Goal: Information Seeking & Learning: Learn about a topic

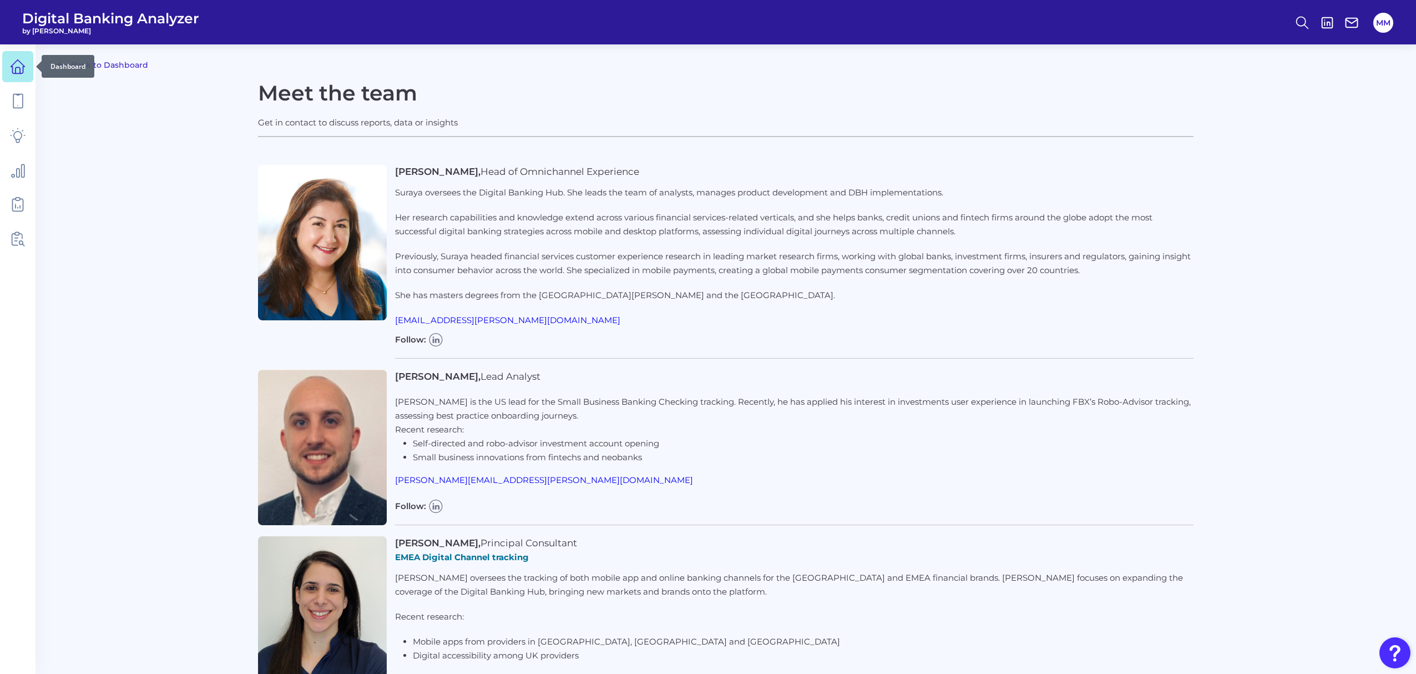
click at [24, 70] on icon at bounding box center [18, 67] width 16 height 16
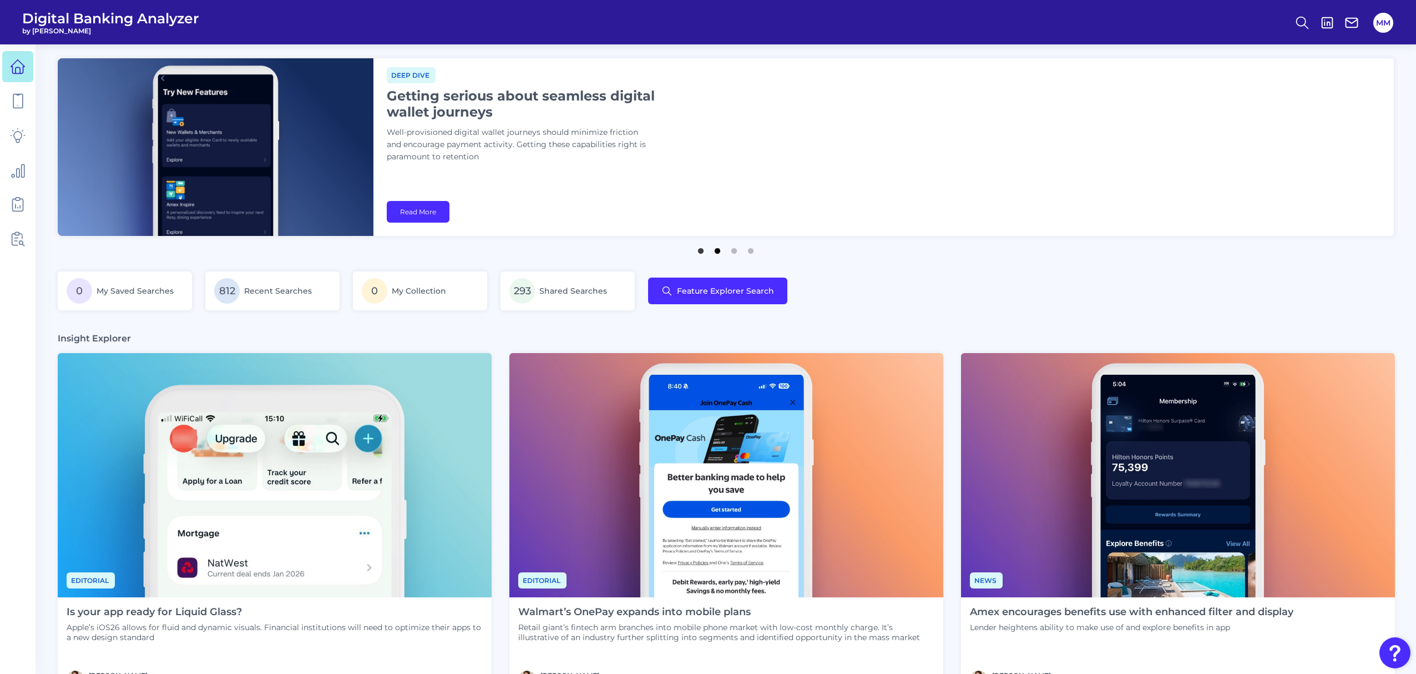
click at [718, 253] on button "2" at bounding box center [717, 248] width 11 height 11
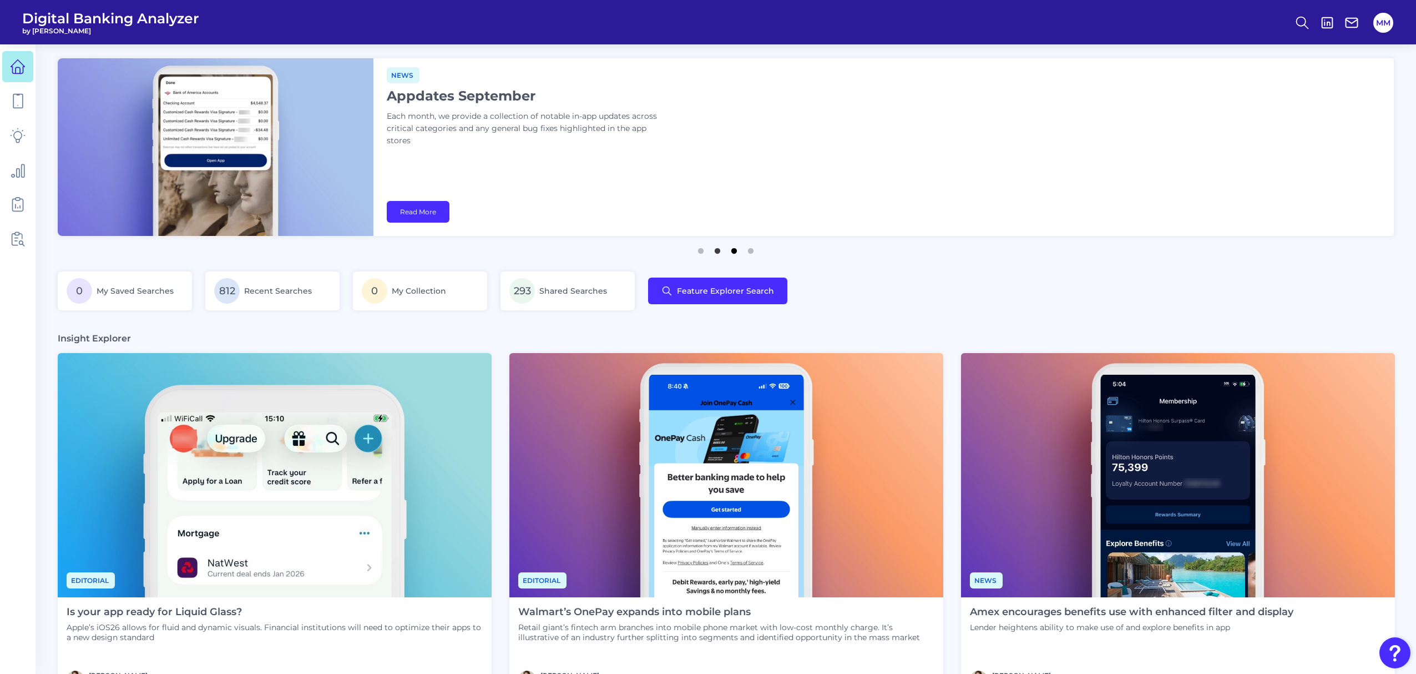
click at [729, 254] on button "3" at bounding box center [734, 248] width 11 height 11
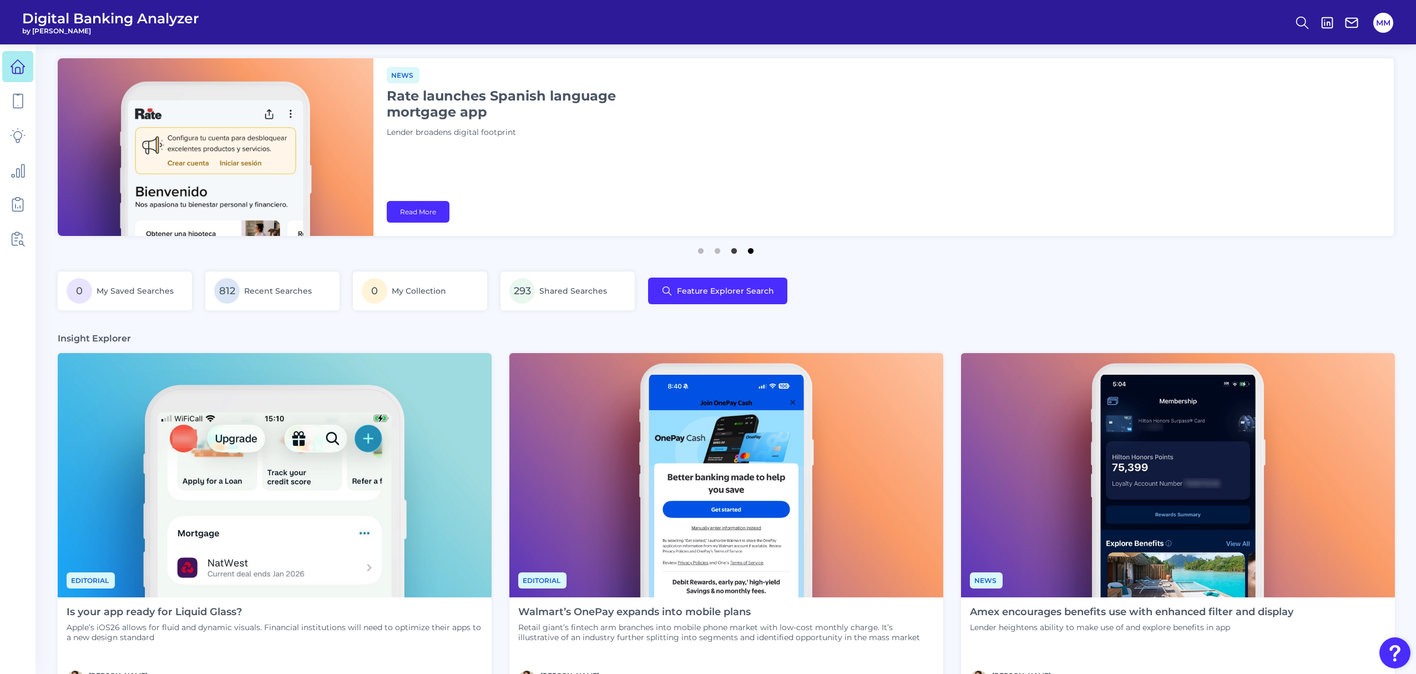
click at [754, 251] on button "4" at bounding box center [750, 248] width 11 height 11
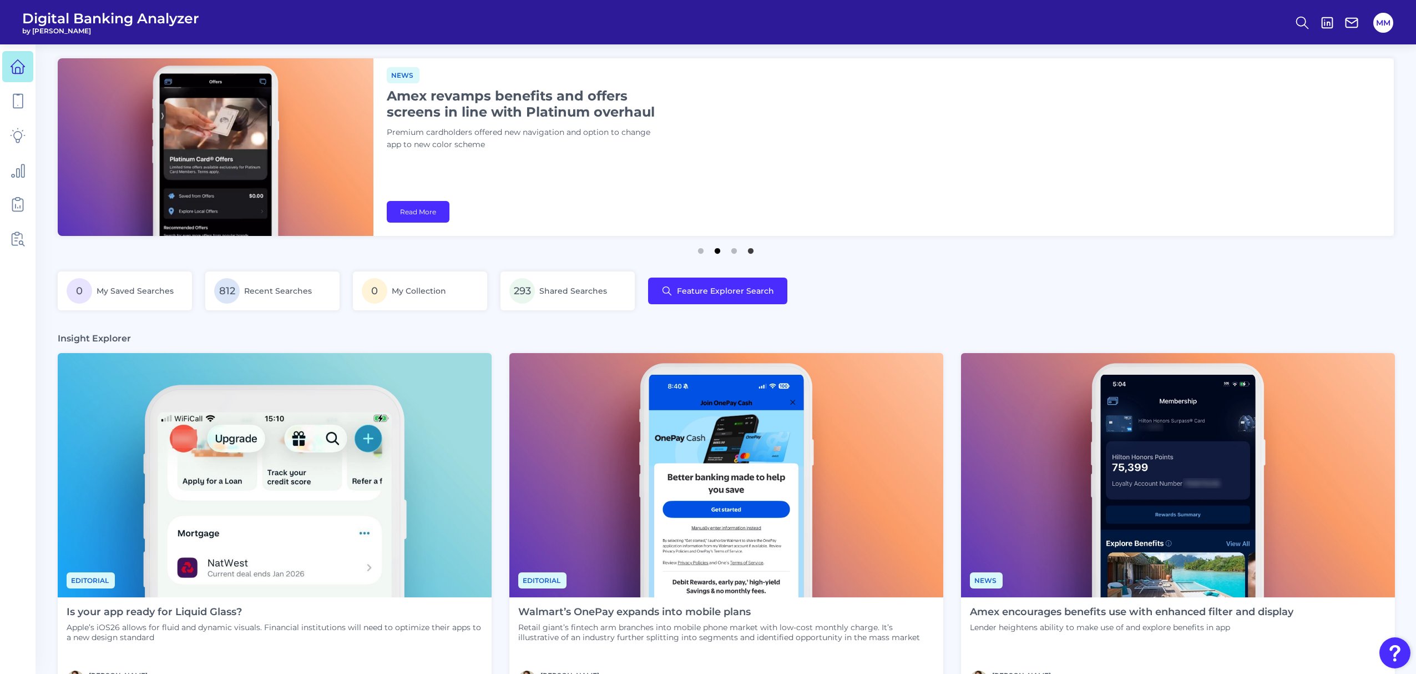
click at [716, 245] on button "2" at bounding box center [717, 248] width 11 height 11
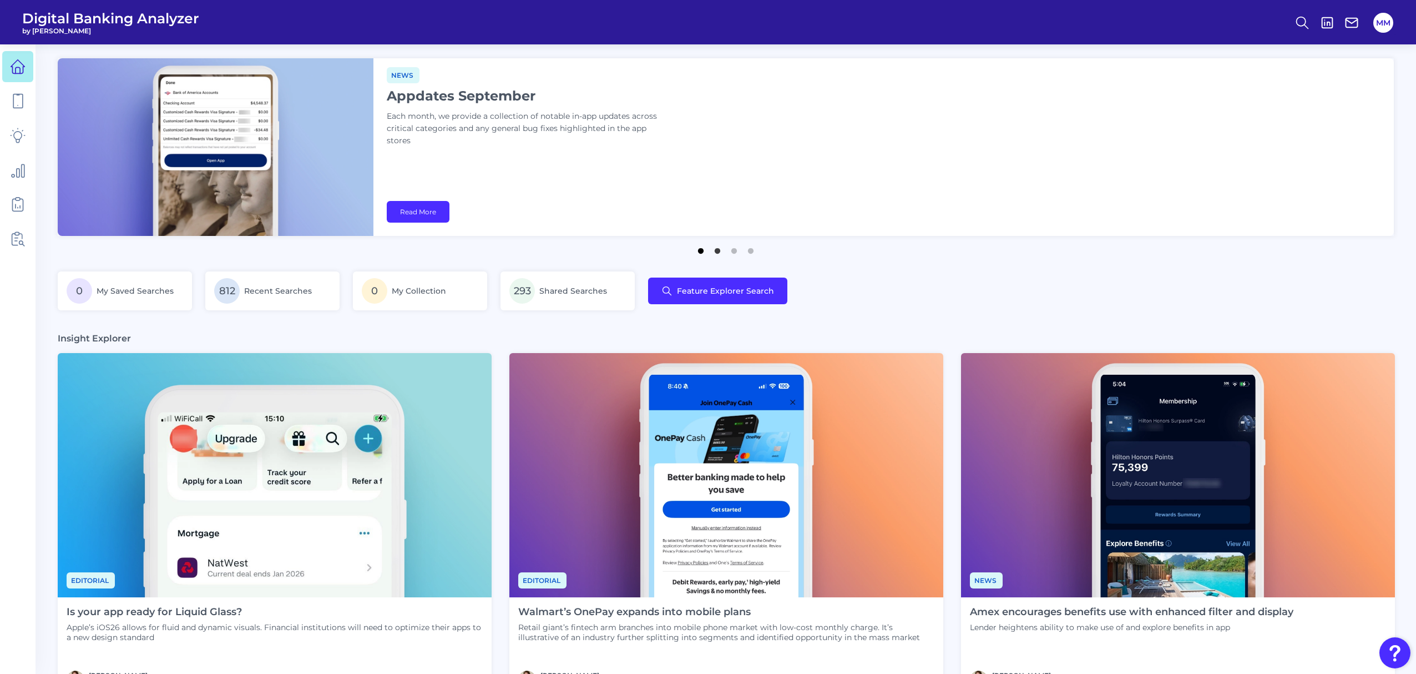
click at [698, 249] on button "1" at bounding box center [700, 248] width 11 height 11
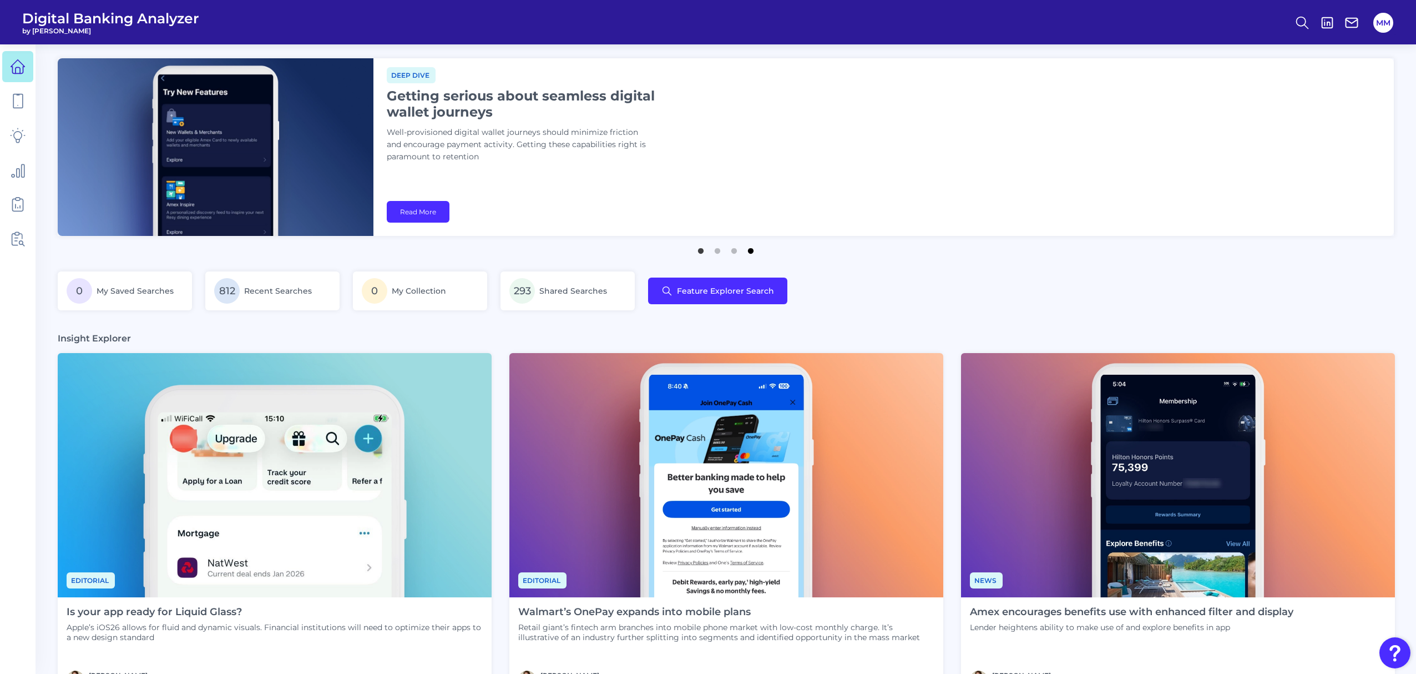
click at [750, 252] on button "4" at bounding box center [750, 248] width 11 height 11
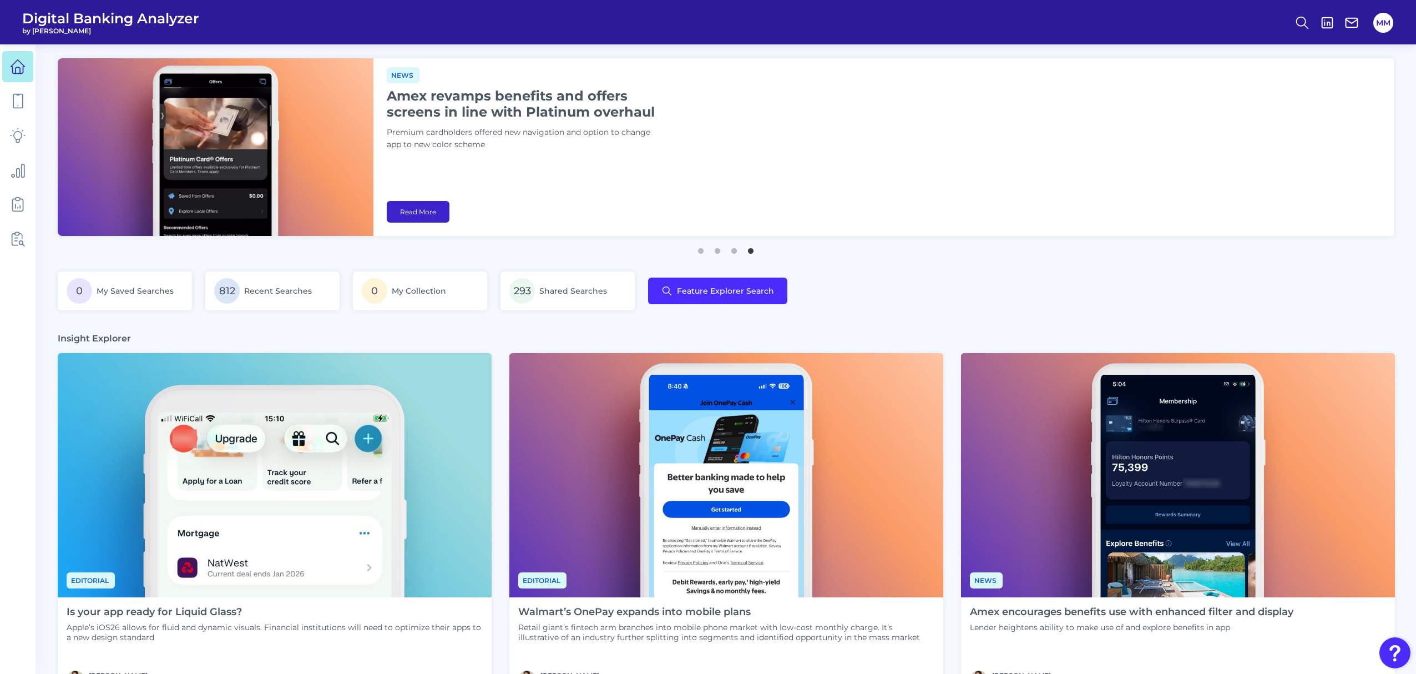
click at [433, 207] on link "Read More" at bounding box center [418, 212] width 63 height 22
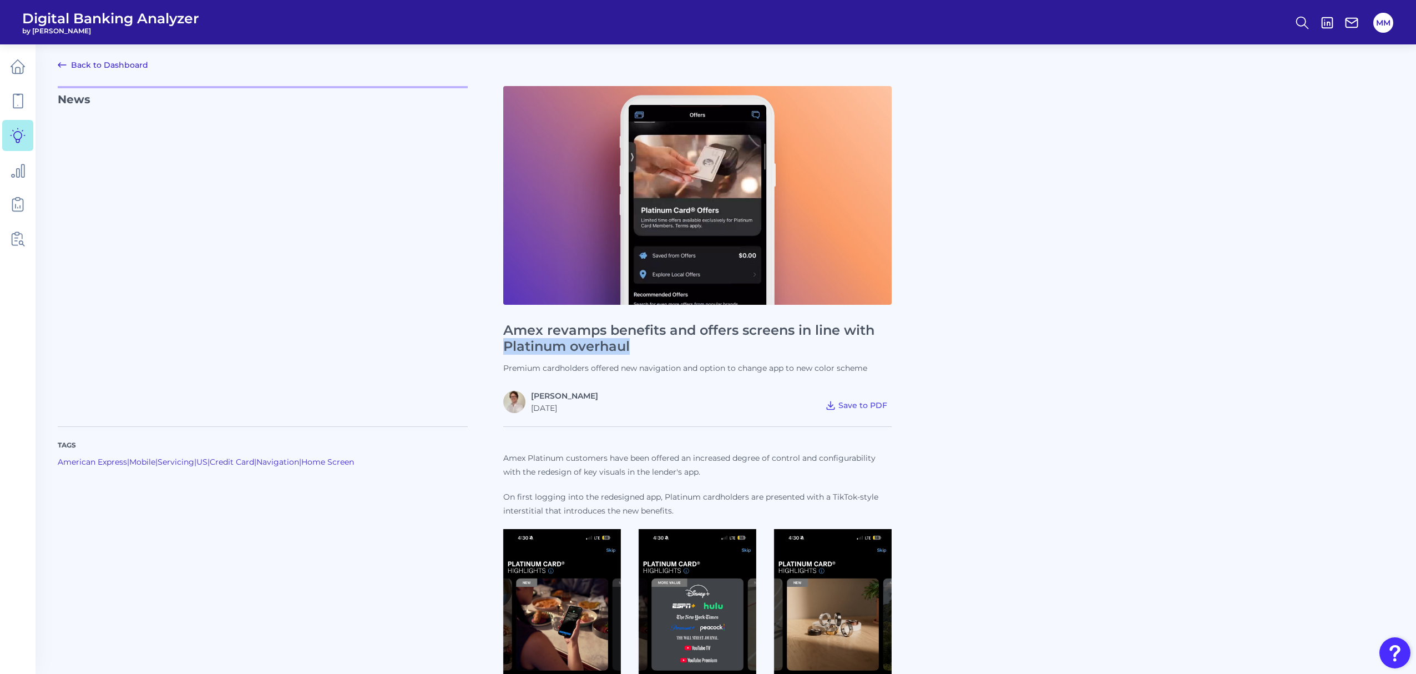
drag, startPoint x: 644, startPoint y: 351, endPoint x: 495, endPoint y: 344, distance: 149.5
click at [495, 344] on div "News Amex revamps benefits and offers screens in line with Platinum overhaul Pr…" at bounding box center [726, 249] width 1337 height 327
copy h1 "Platinum overhaul"
click at [1032, 365] on div "News Amex revamps benefits and offers screens in line with Platinum overhaul Pr…" at bounding box center [726, 249] width 1337 height 327
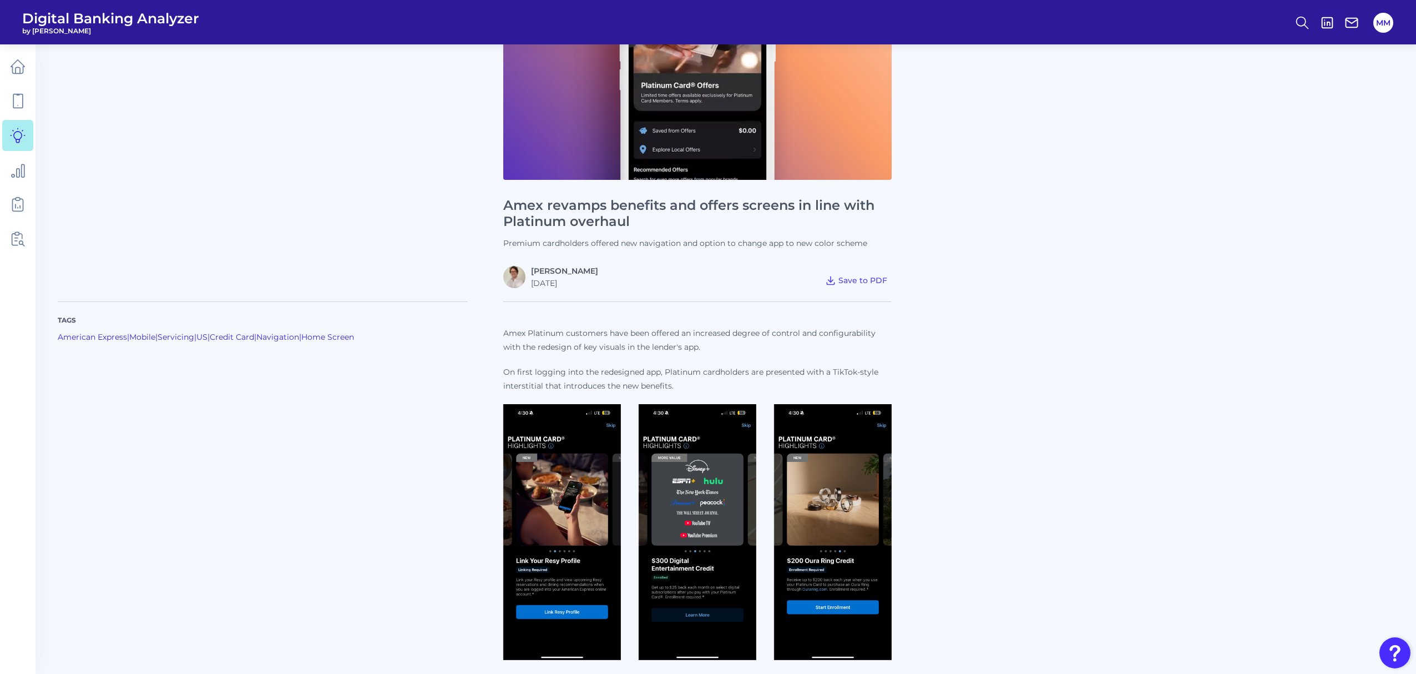
scroll to position [134, 0]
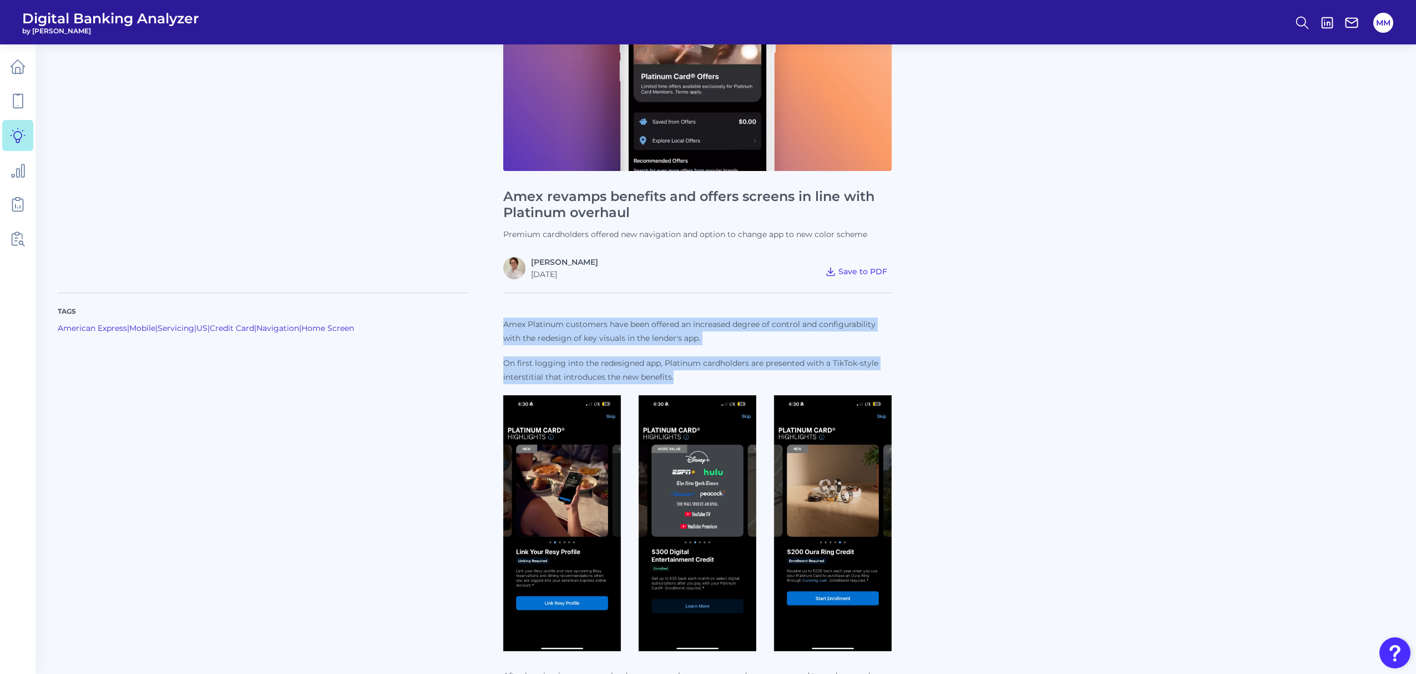
drag, startPoint x: 685, startPoint y: 373, endPoint x: 502, endPoint y: 325, distance: 188.9
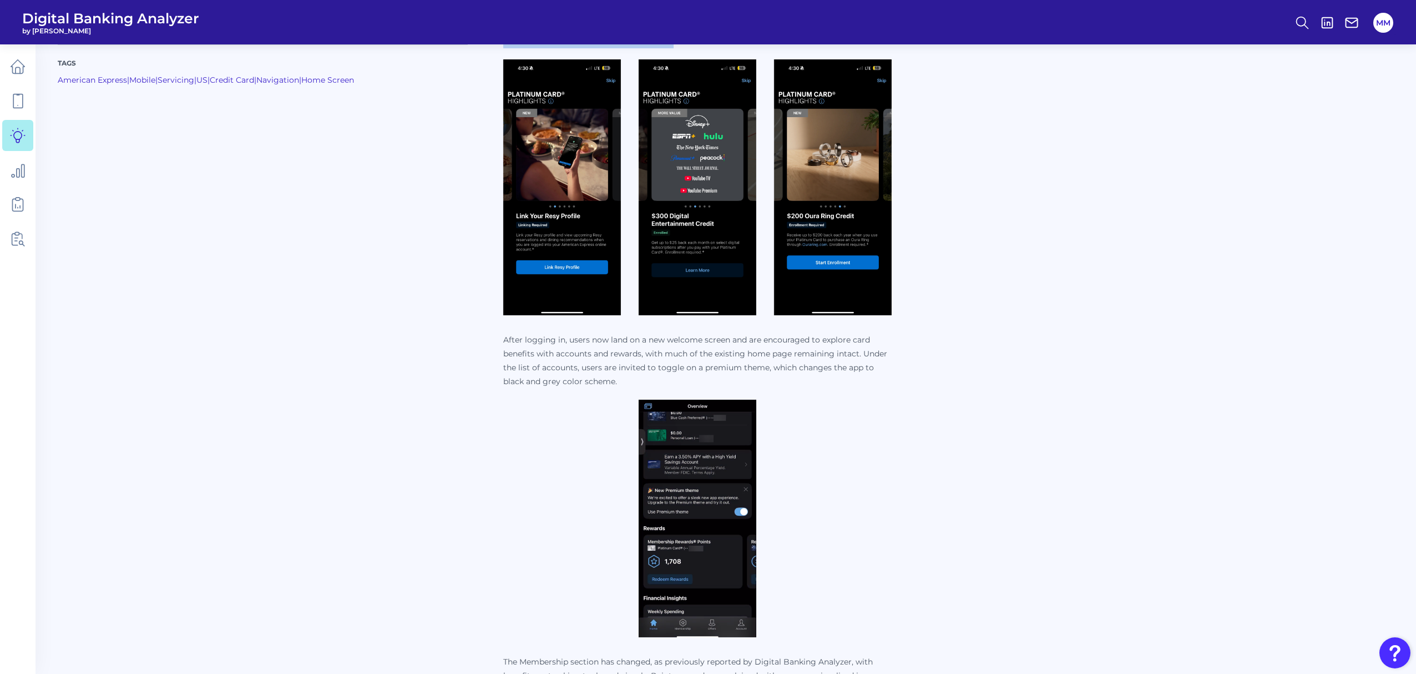
scroll to position [471, 0]
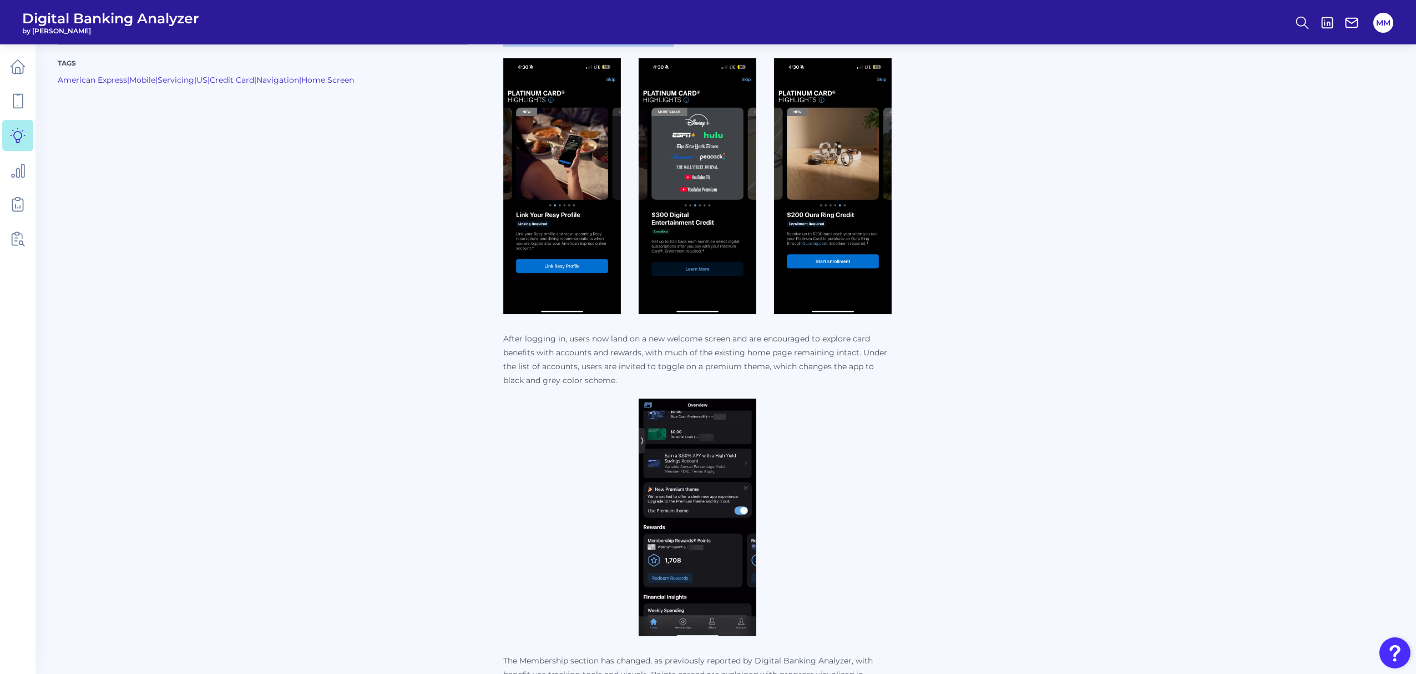
copy div "Amex Platinum customers have been offered an increased degree of control and co…"
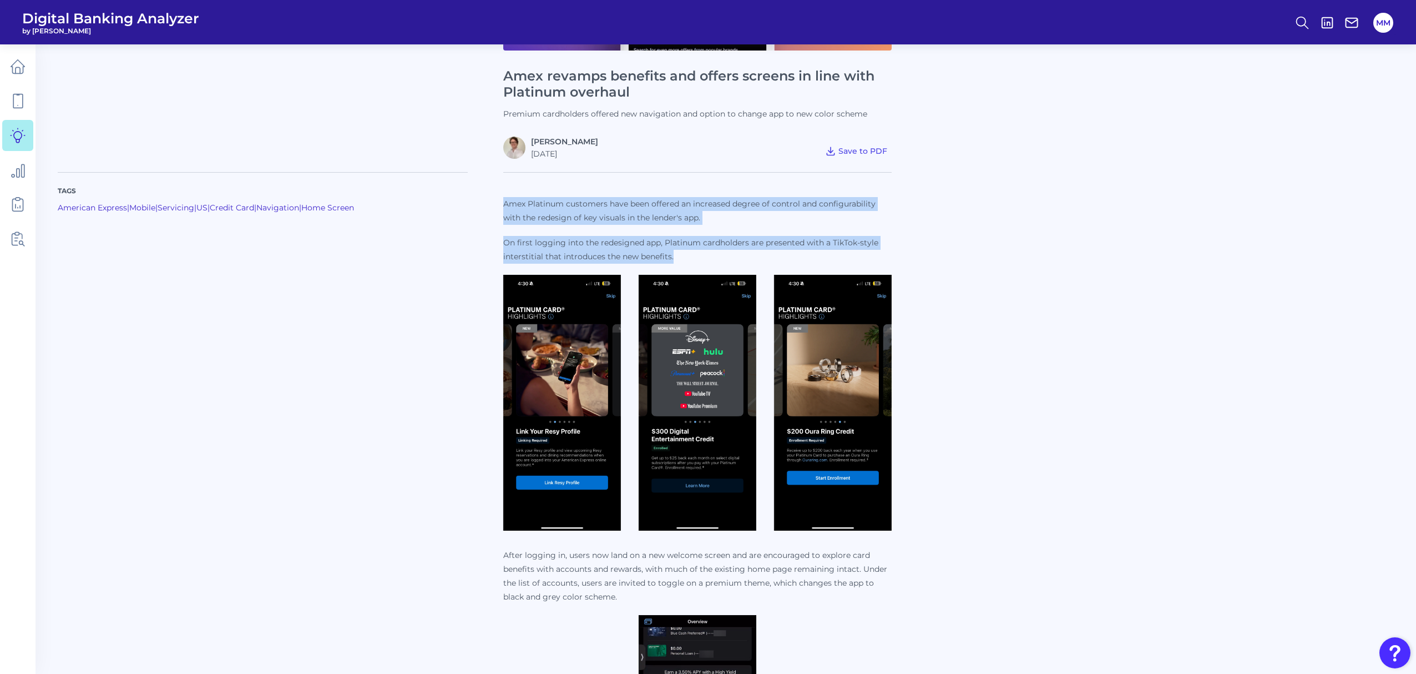
scroll to position [254, 0]
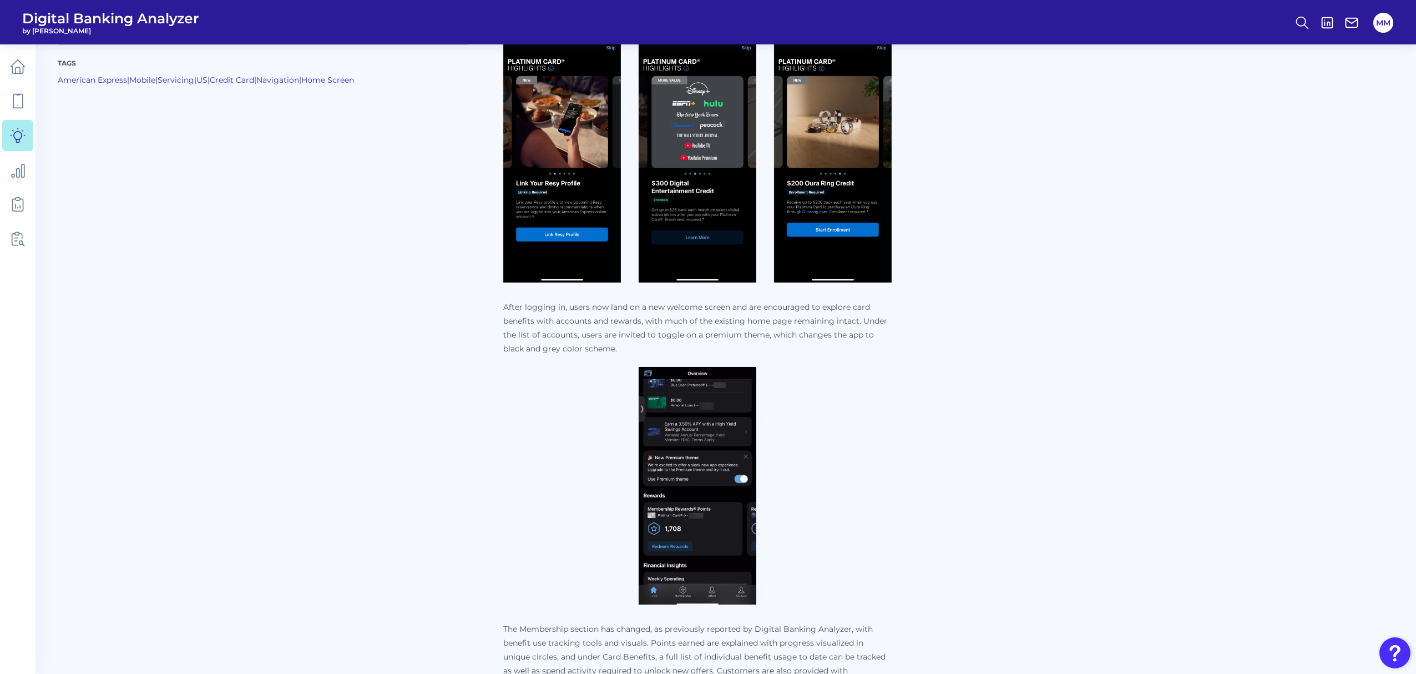
scroll to position [508, 0]
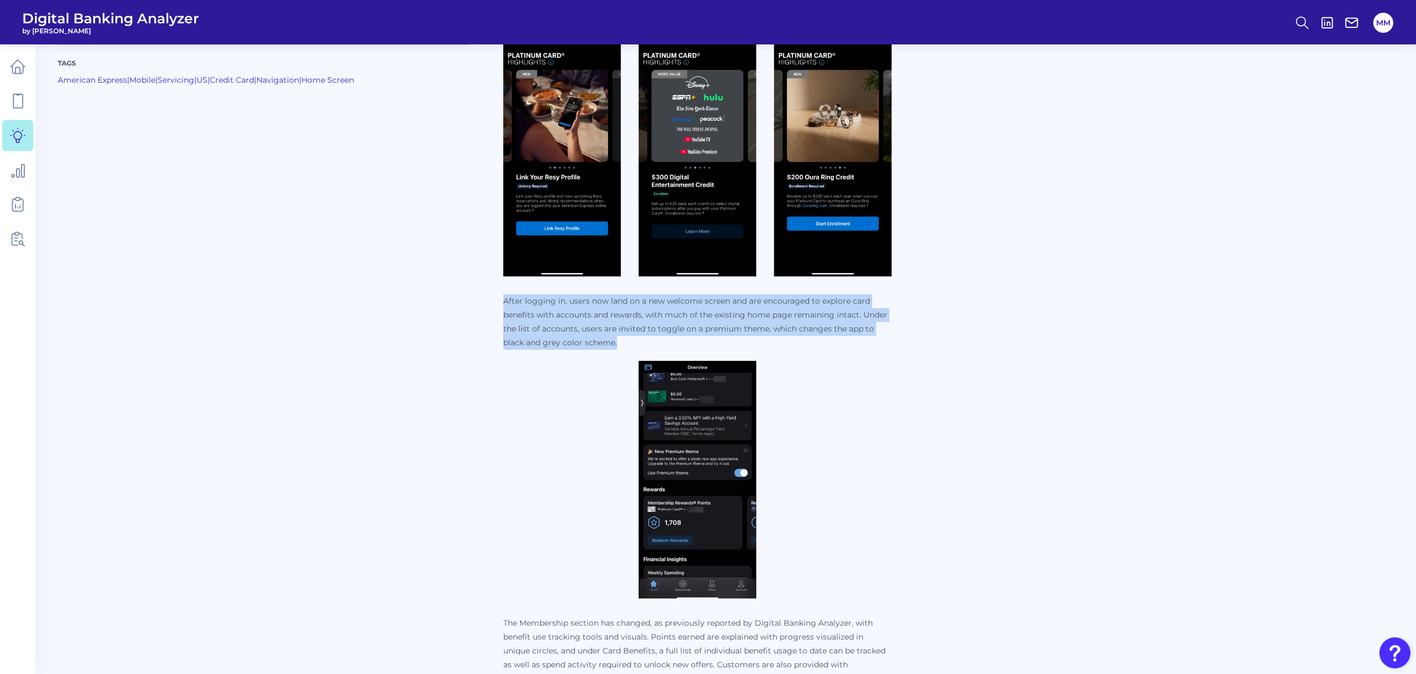
drag, startPoint x: 651, startPoint y: 337, endPoint x: 505, endPoint y: 296, distance: 152.2
click at [505, 296] on p "After logging in, users now land on a new welcome screen and are encouraged to …" at bounding box center [697, 322] width 389 height 56
copy p "After logging in, users now land on a new welcome screen and are encouraged to …"
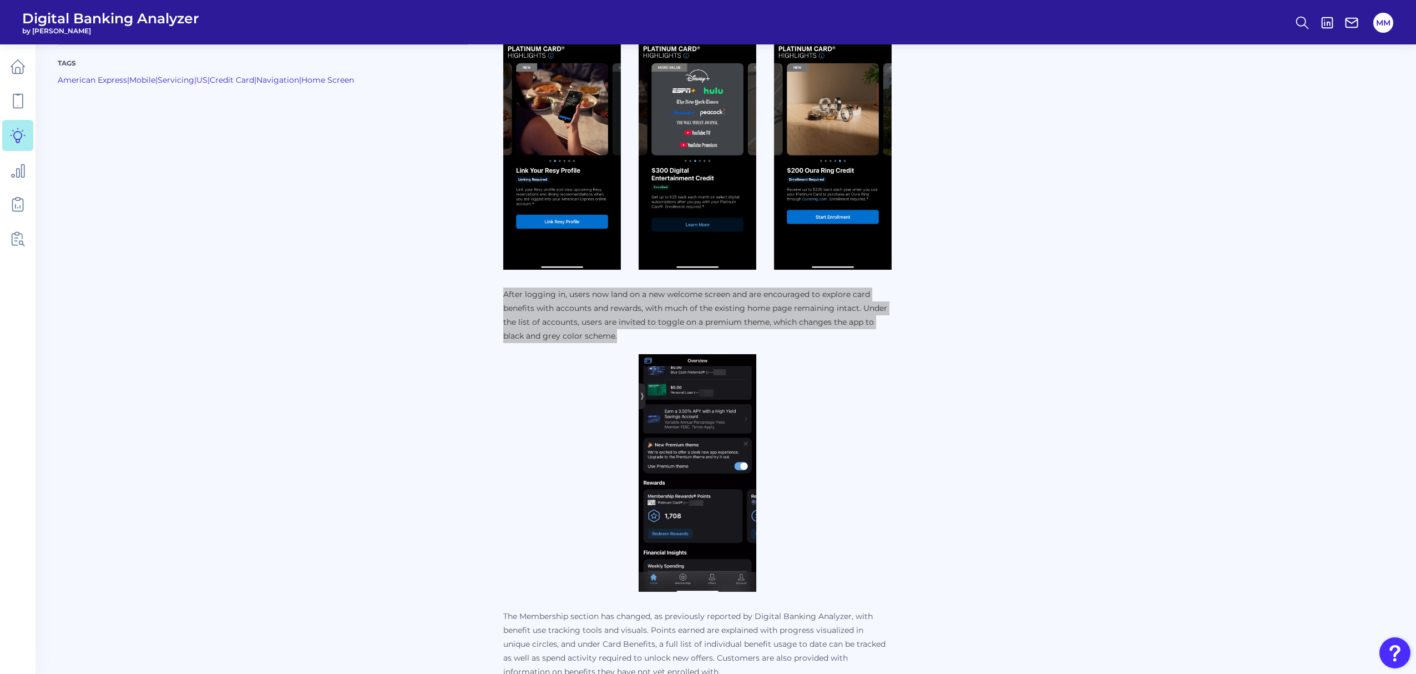
scroll to position [649, 0]
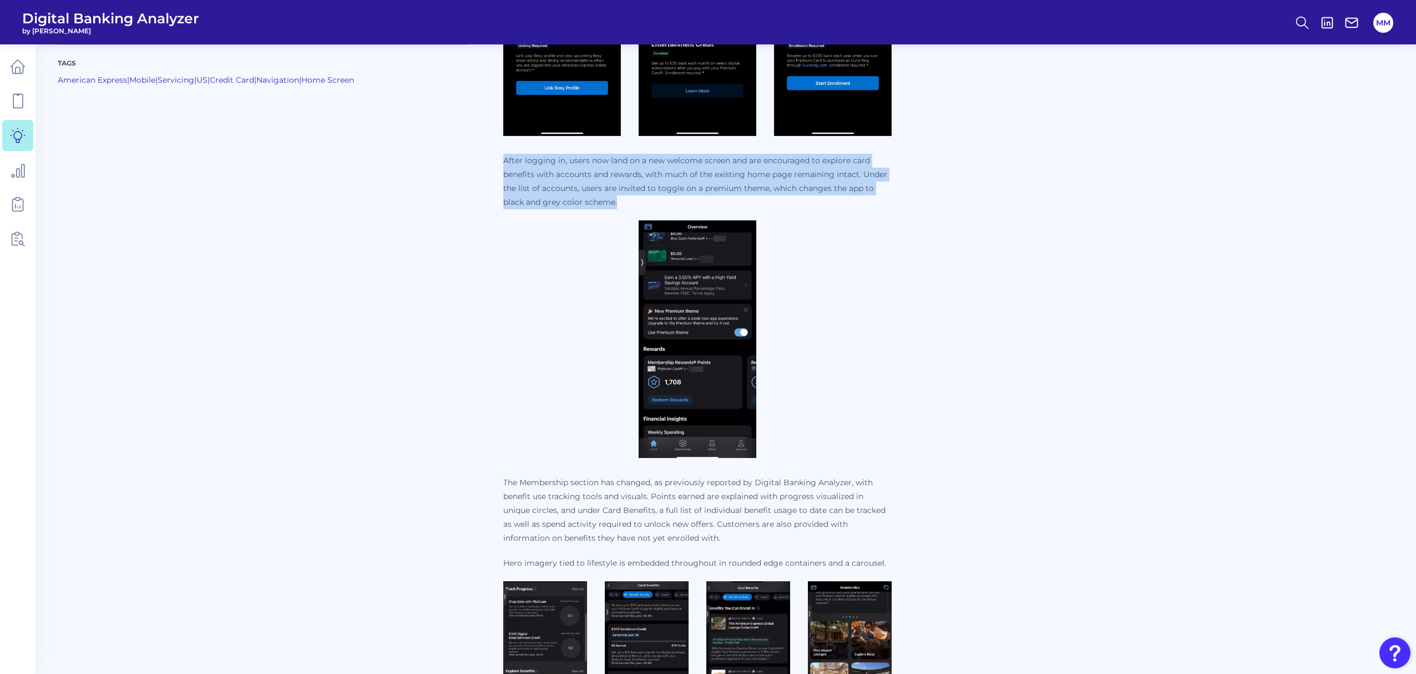
drag, startPoint x: 748, startPoint y: 536, endPoint x: 504, endPoint y: 484, distance: 249.7
click at [504, 484] on p "The Membership section has changed, as previously reported by Digital Banking A…" at bounding box center [697, 510] width 389 height 69
copy p "The Membership section has changed, as previously reported by Digital Banking A…"
click at [1043, 461] on div "Tags American Express | Mobile | Servicing | US | Credit Card | Navigation | Ho…" at bounding box center [726, 433] width 1337 height 1339
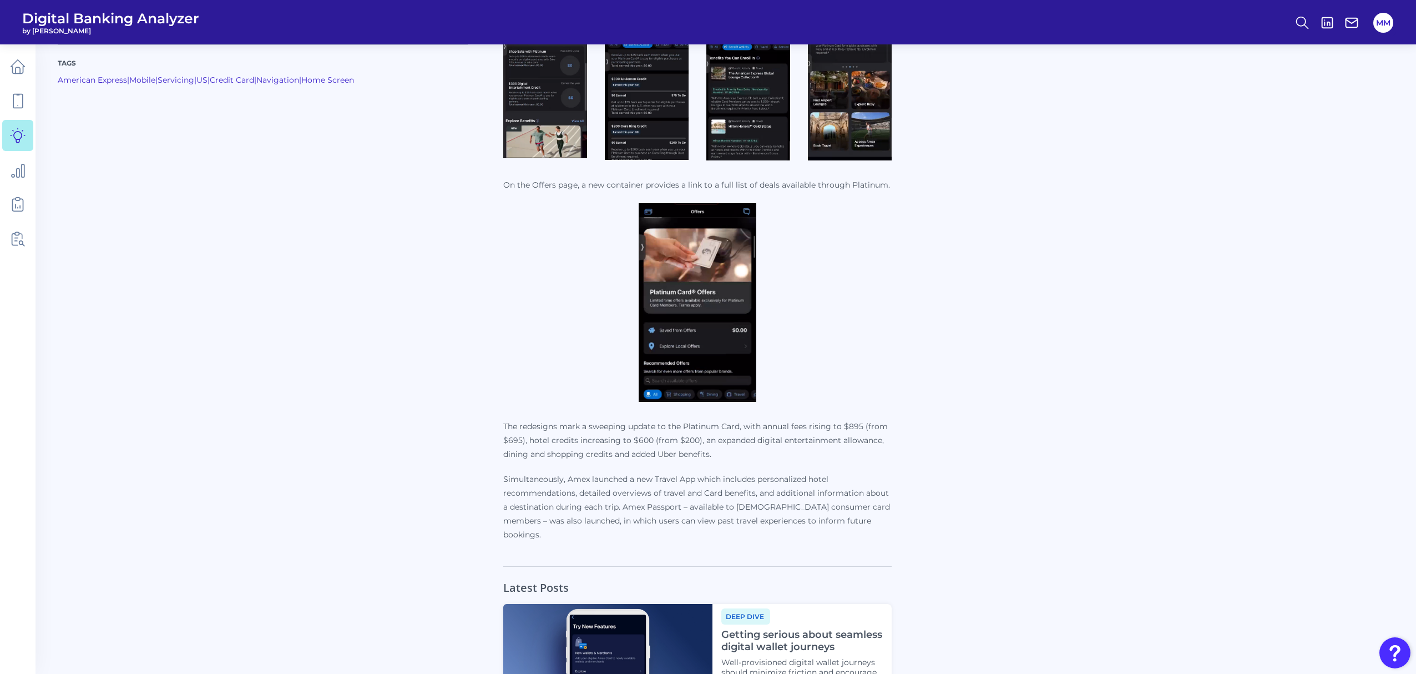
scroll to position [1202, 0]
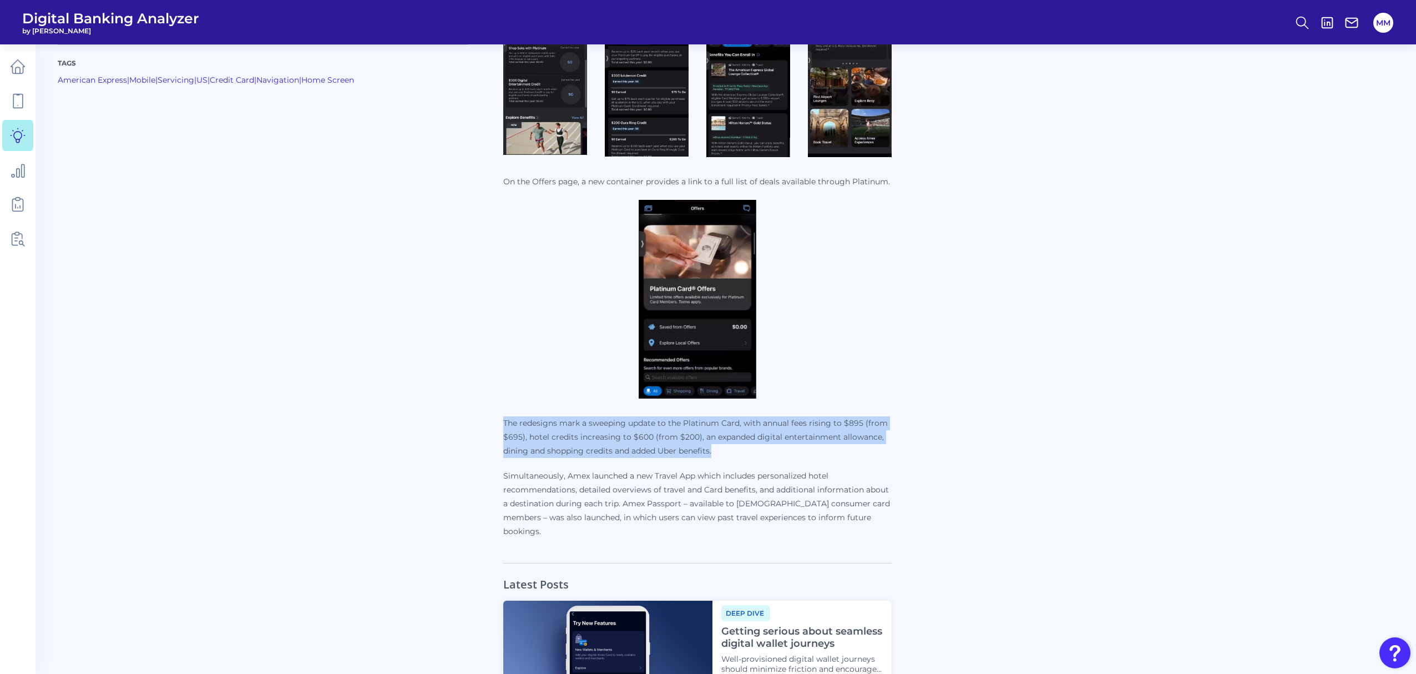
drag, startPoint x: 729, startPoint y: 449, endPoint x: 503, endPoint y: 418, distance: 228.6
click at [503, 418] on p "The redesigns mark a sweeping update to the Platinum Card, with annual fees ris…" at bounding box center [697, 437] width 389 height 42
copy p "The redesigns mark a sweeping update to the Platinum Card, with annual fees ris…"
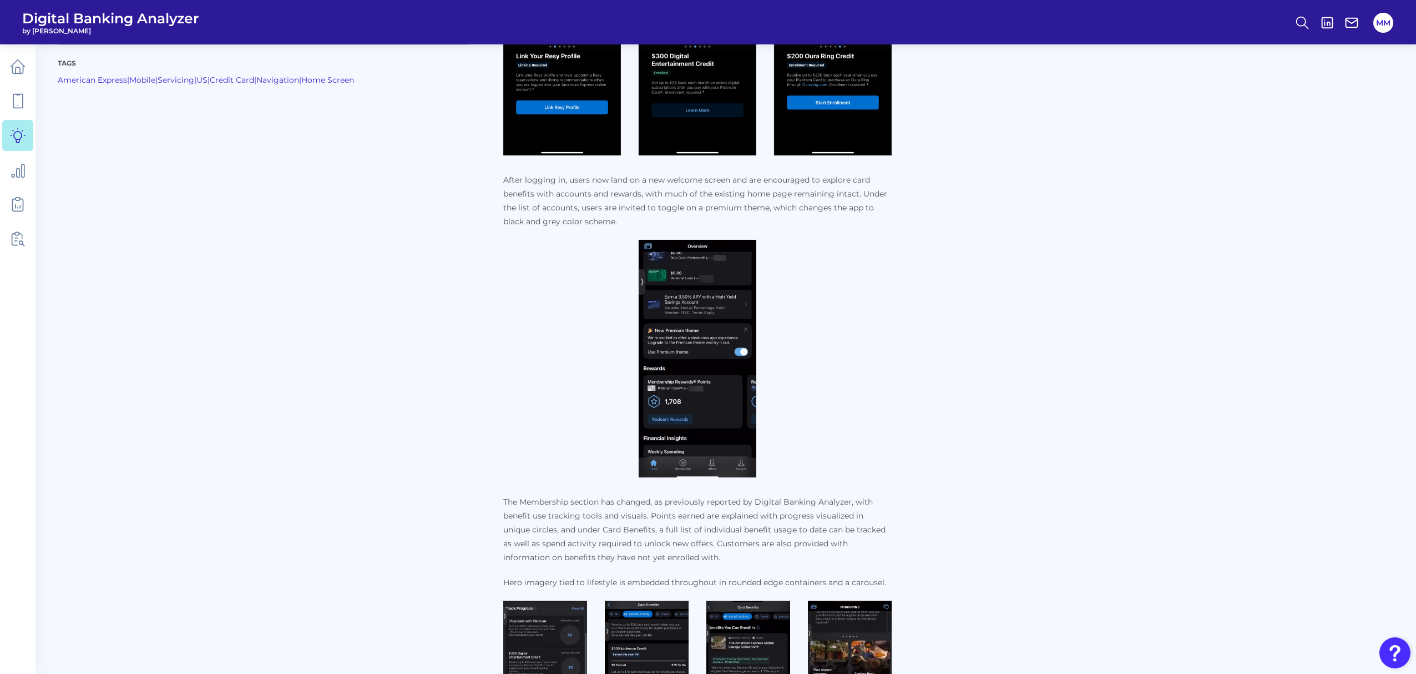
scroll to position [631, 0]
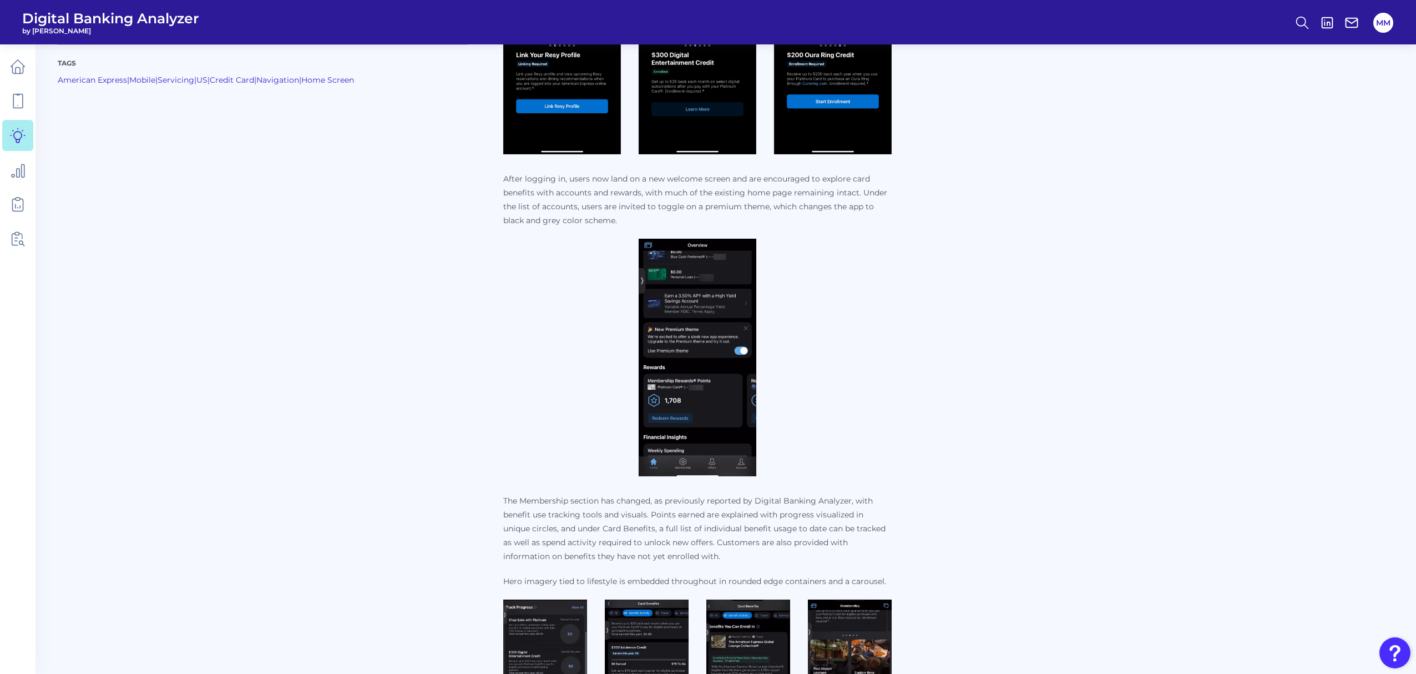
click at [704, 347] on img at bounding box center [698, 358] width 118 height 238
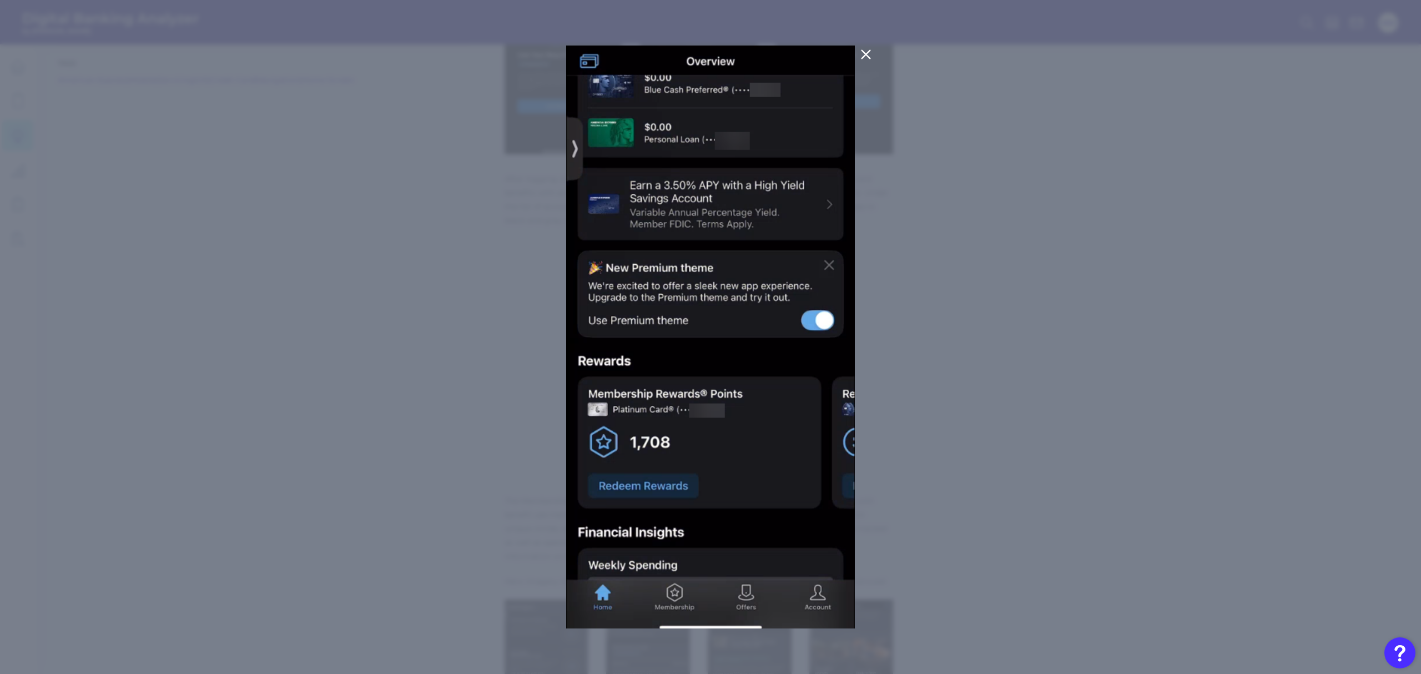
click at [864, 54] on icon at bounding box center [865, 54] width 13 height 13
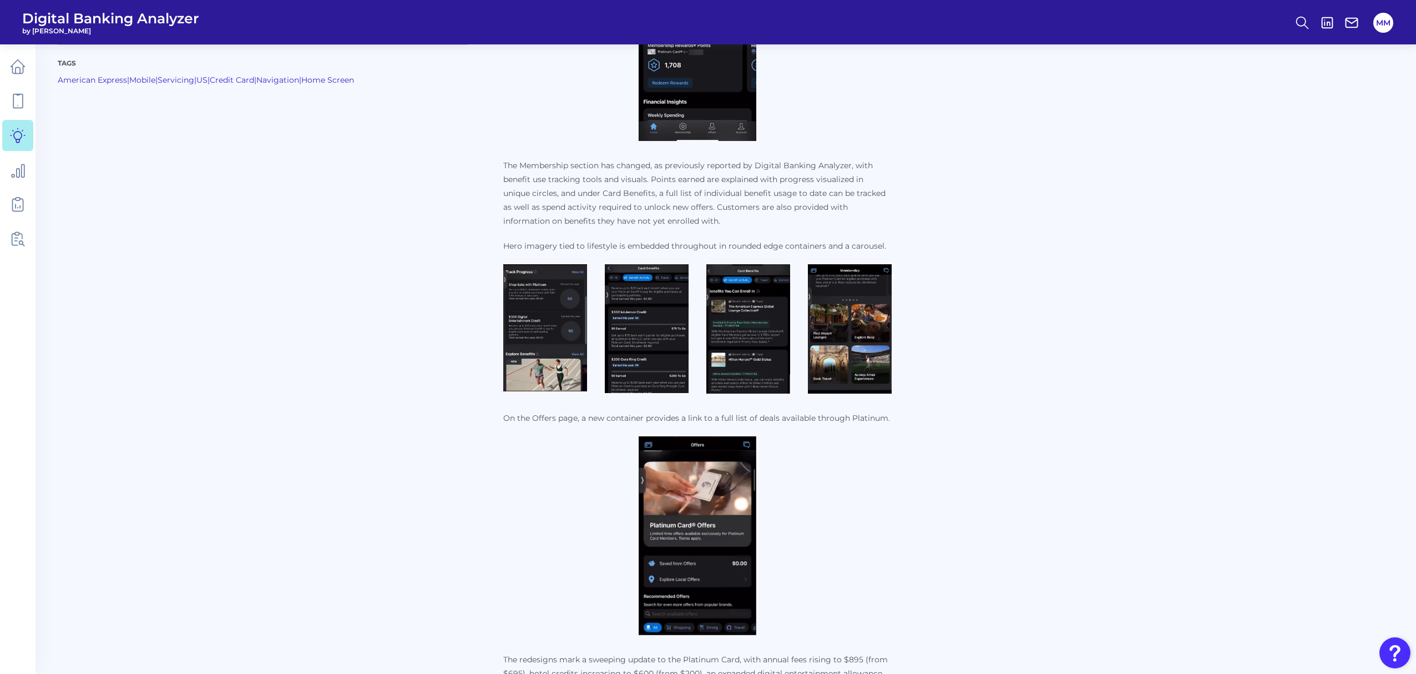
scroll to position [990, 0]
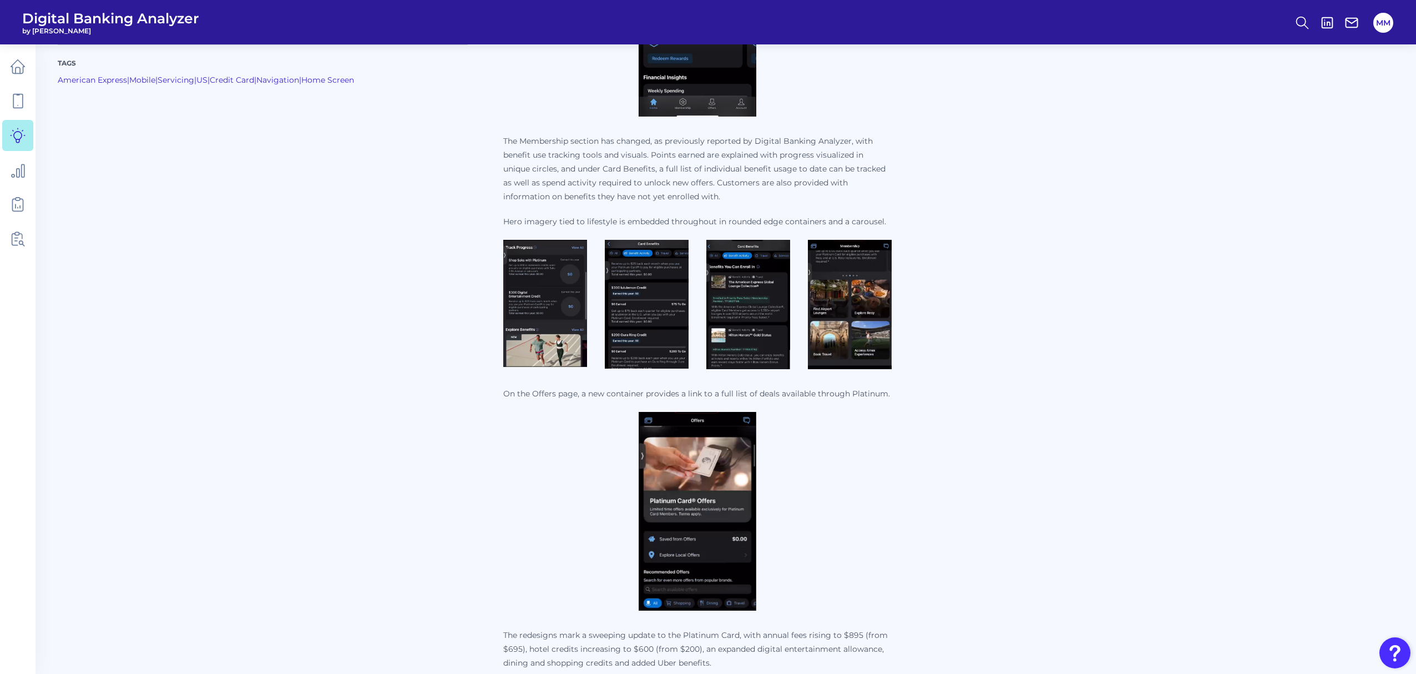
click at [714, 500] on img at bounding box center [698, 511] width 118 height 199
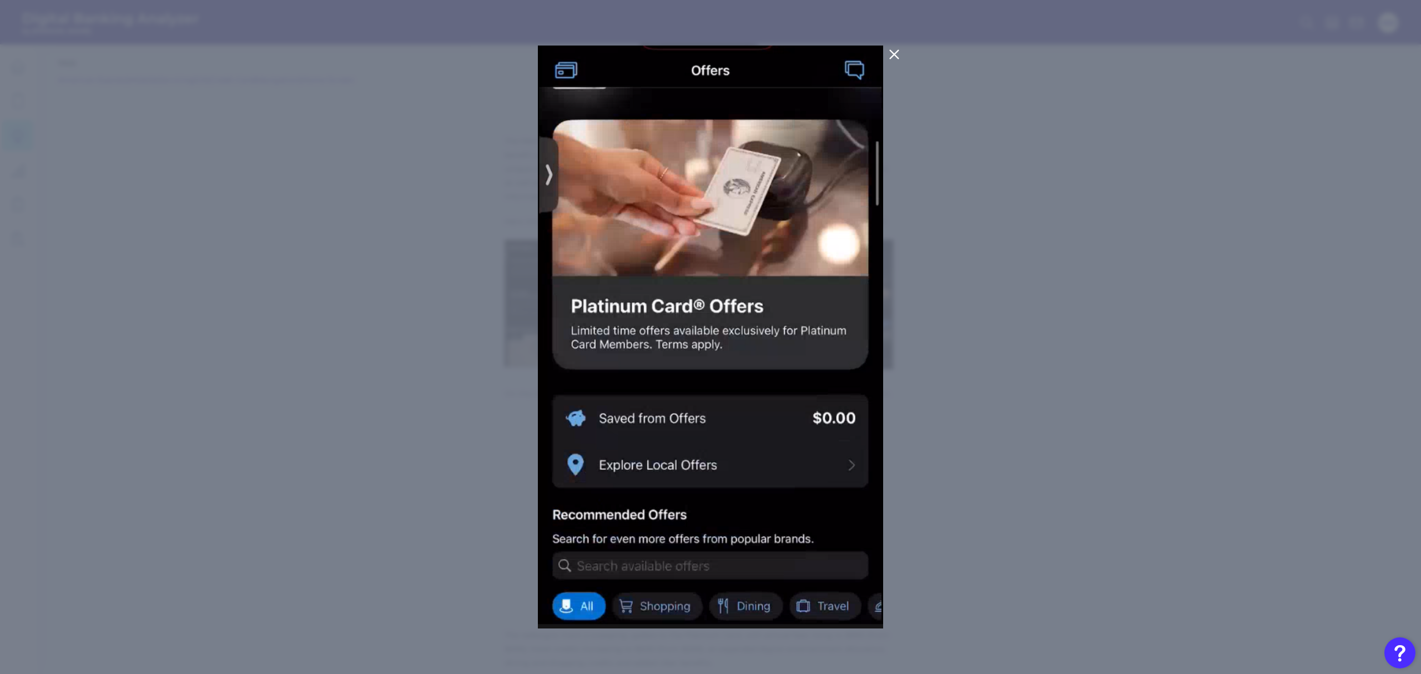
click at [894, 52] on icon at bounding box center [894, 54] width 13 height 13
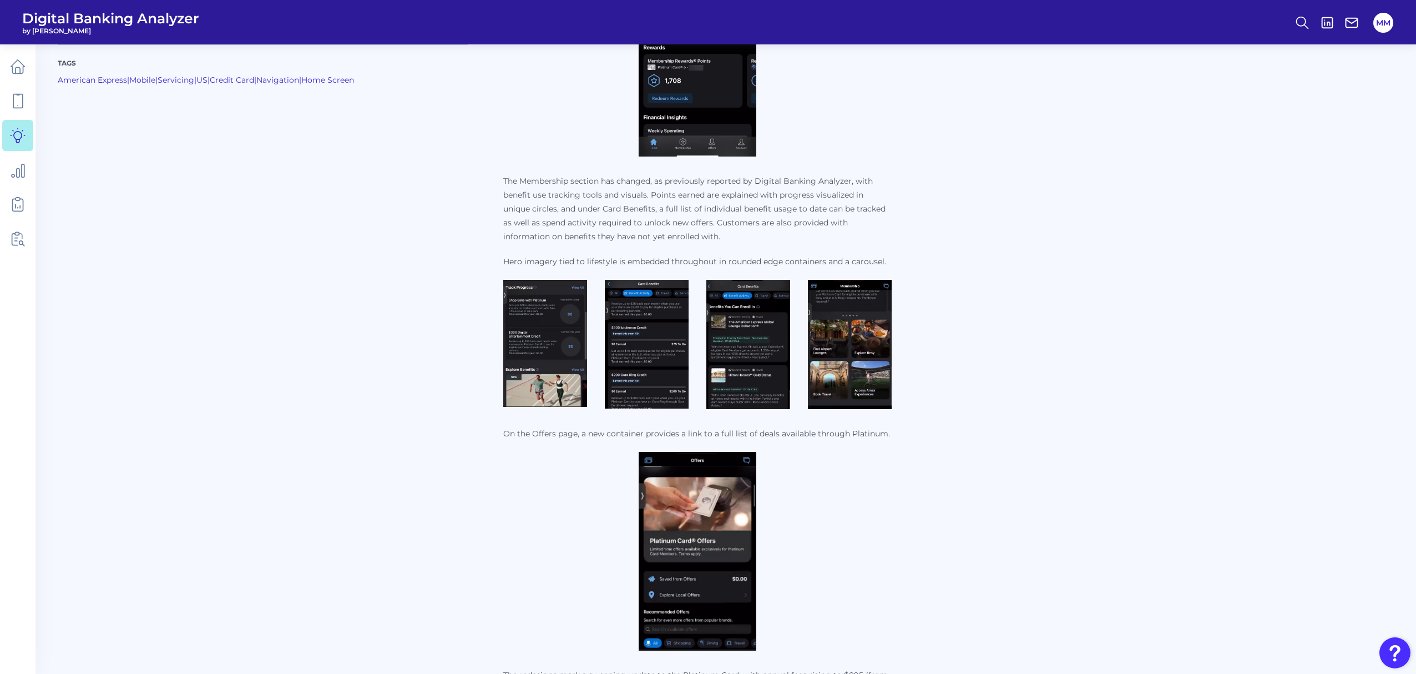
scroll to position [951, 0]
click at [699, 593] on img at bounding box center [698, 550] width 118 height 199
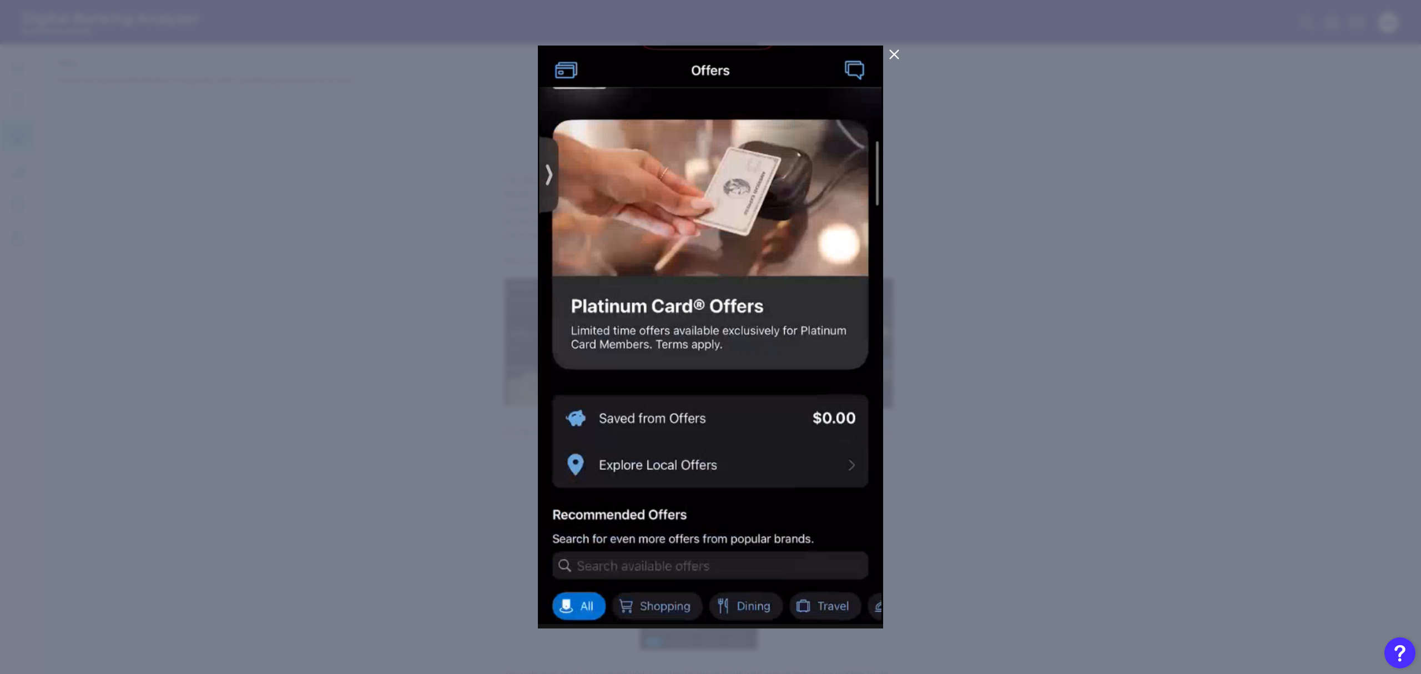
click at [894, 52] on icon at bounding box center [894, 54] width 13 height 13
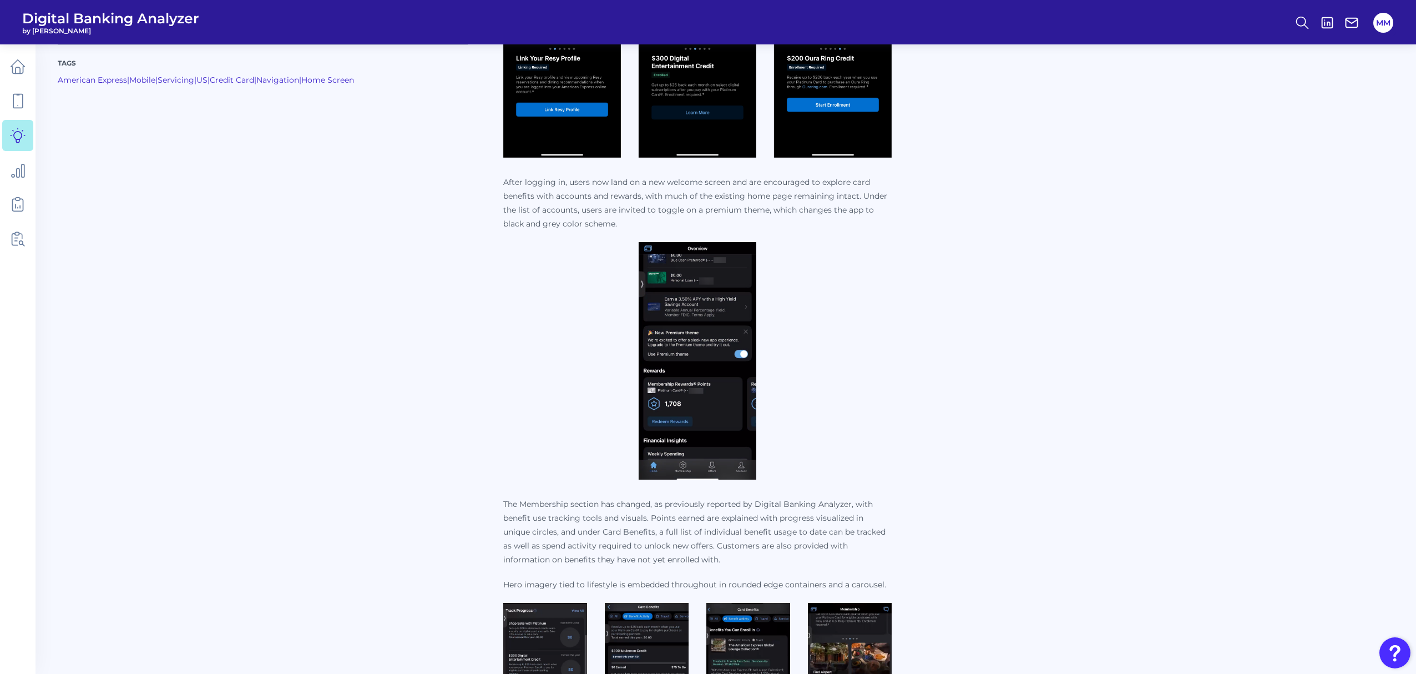
scroll to position [351, 0]
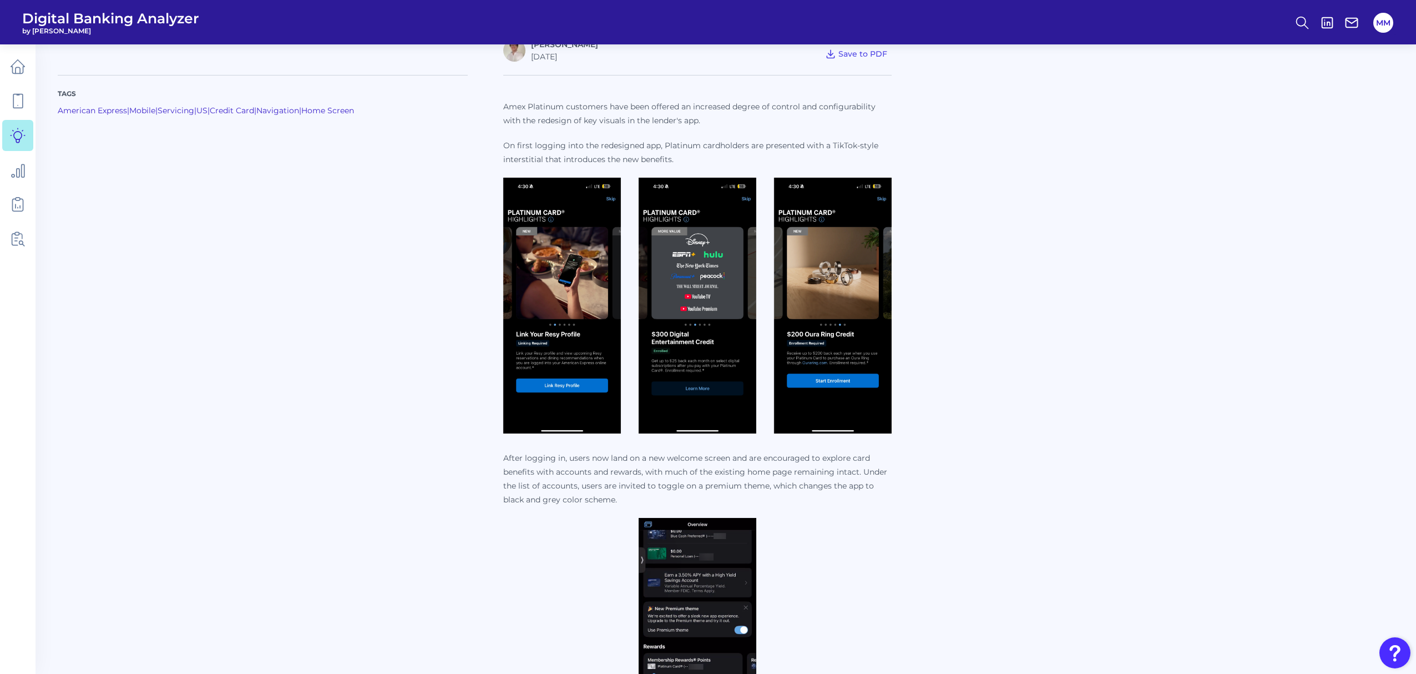
click at [716, 297] on img at bounding box center [698, 306] width 118 height 256
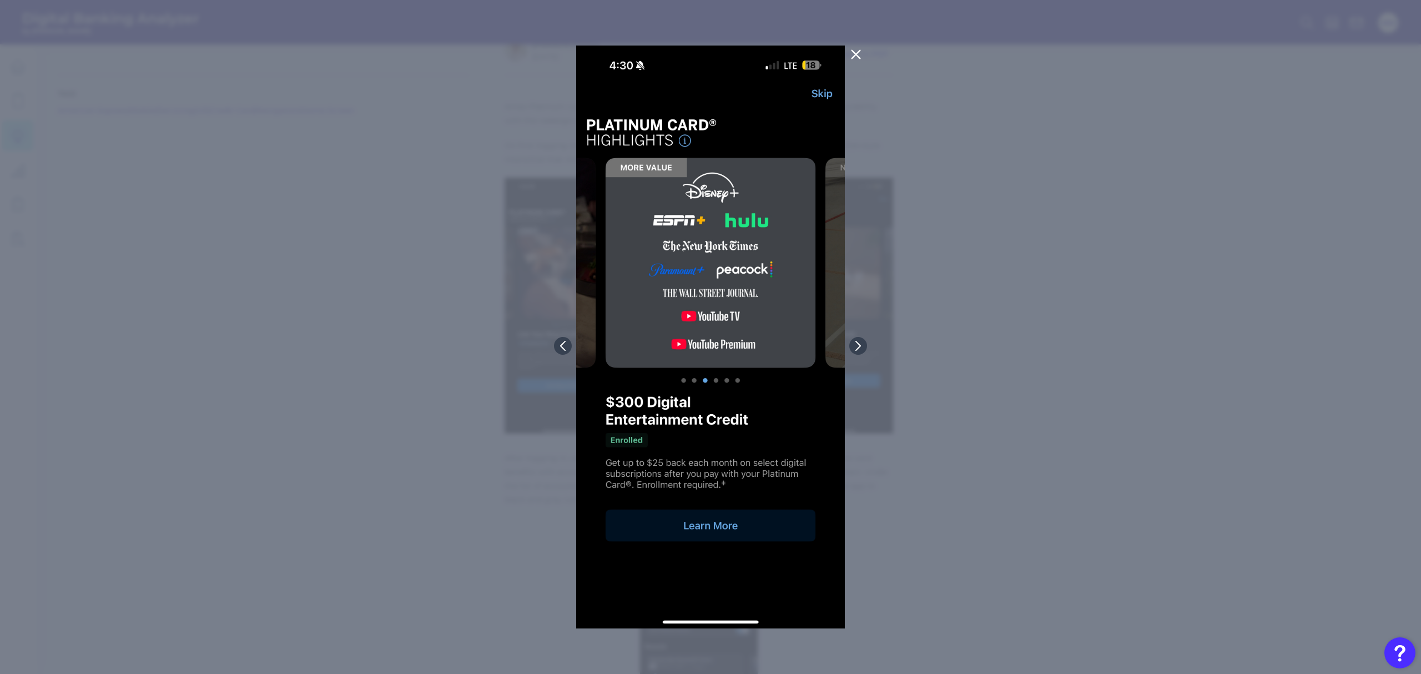
click at [853, 57] on icon at bounding box center [855, 55] width 8 height 8
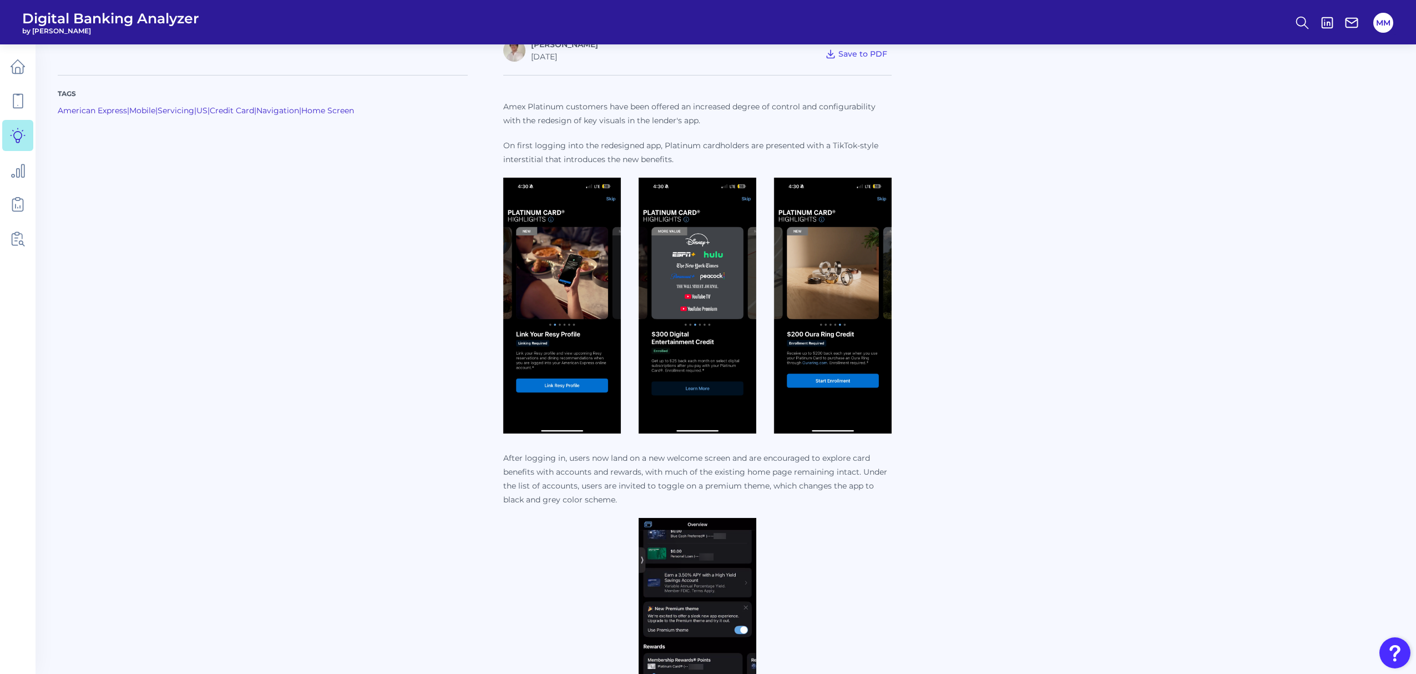
scroll to position [0, 0]
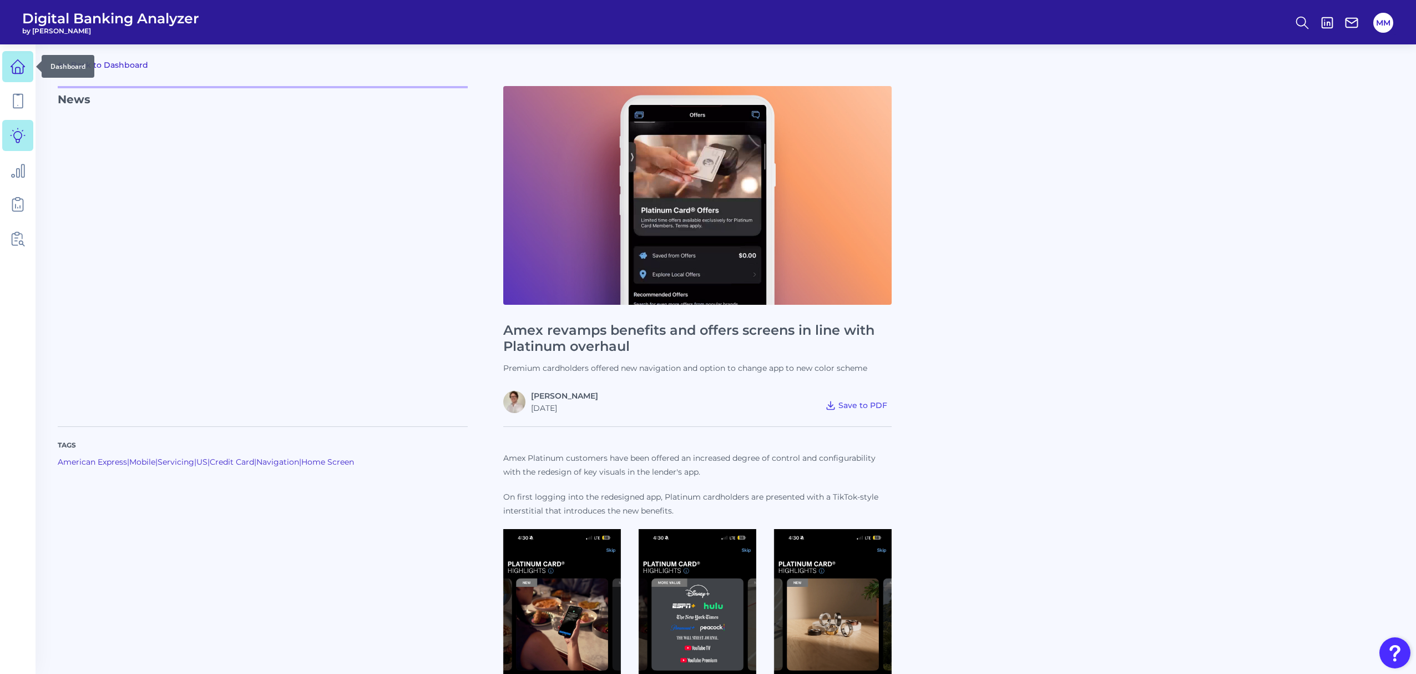
click at [13, 68] on icon at bounding box center [18, 67] width 16 height 16
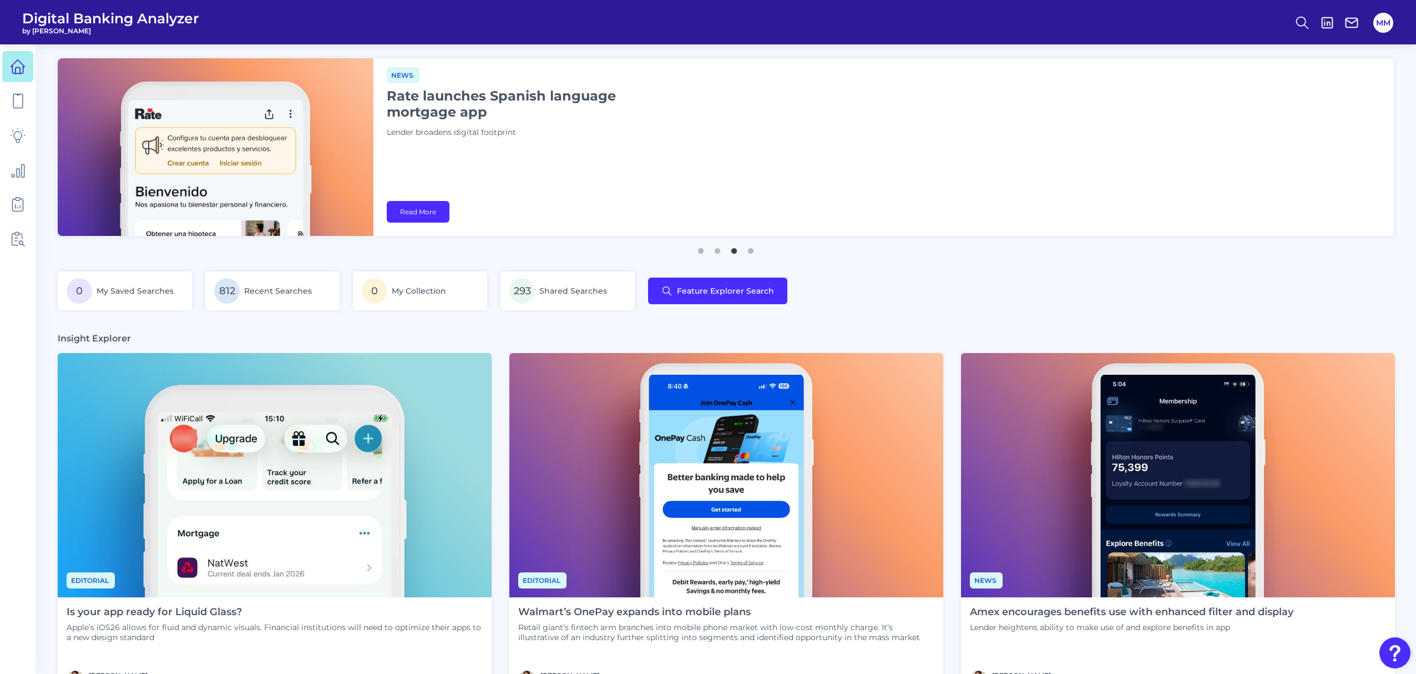
click at [933, 291] on div "0 My Saved Searches 812 Recent Searches 0 My Collection 293 Shared Searches Fea…" at bounding box center [726, 297] width 1337 height 52
click at [753, 250] on button "4" at bounding box center [750, 248] width 11 height 11
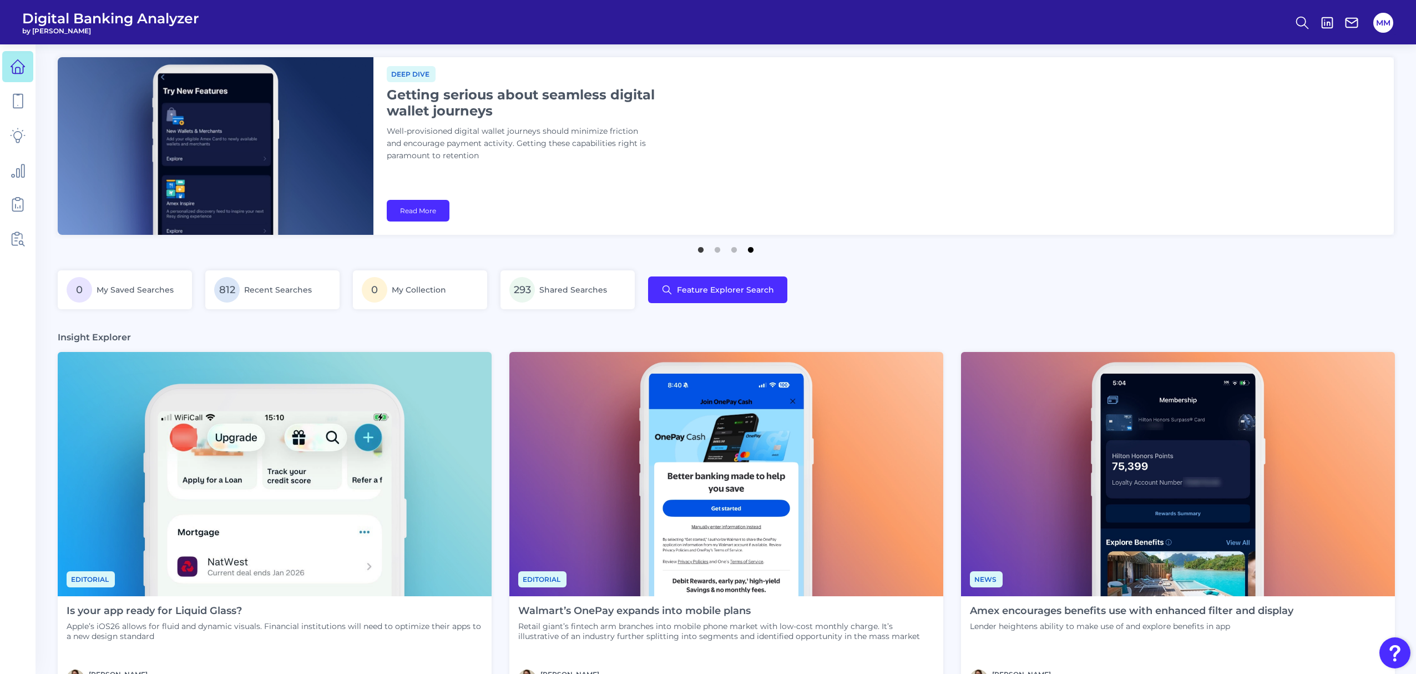
scroll to position [1, 0]
click at [412, 213] on link "Read More" at bounding box center [418, 211] width 63 height 22
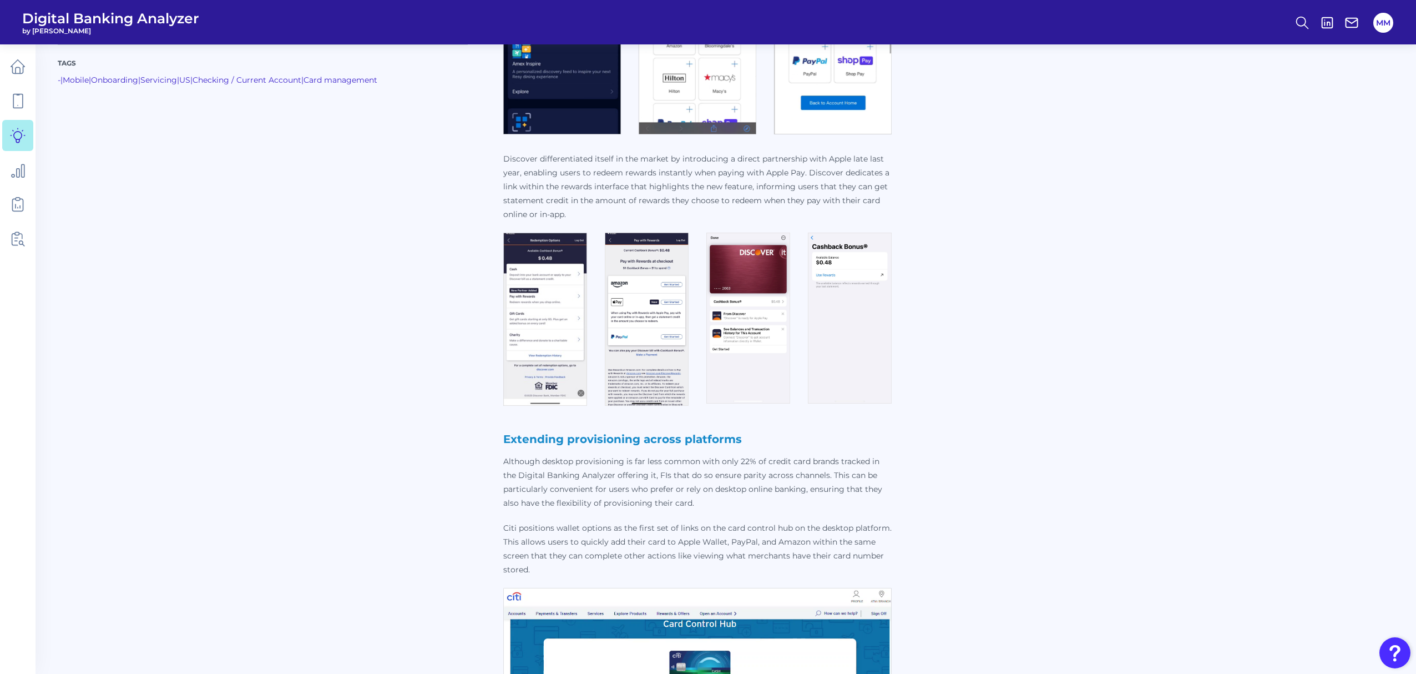
scroll to position [1305, 0]
click at [977, 378] on div "Tags - | Mobile | Onboarding | Servicing | [GEOGRAPHIC_DATA] | Checking / Curre…" at bounding box center [726, 405] width 1337 height 2607
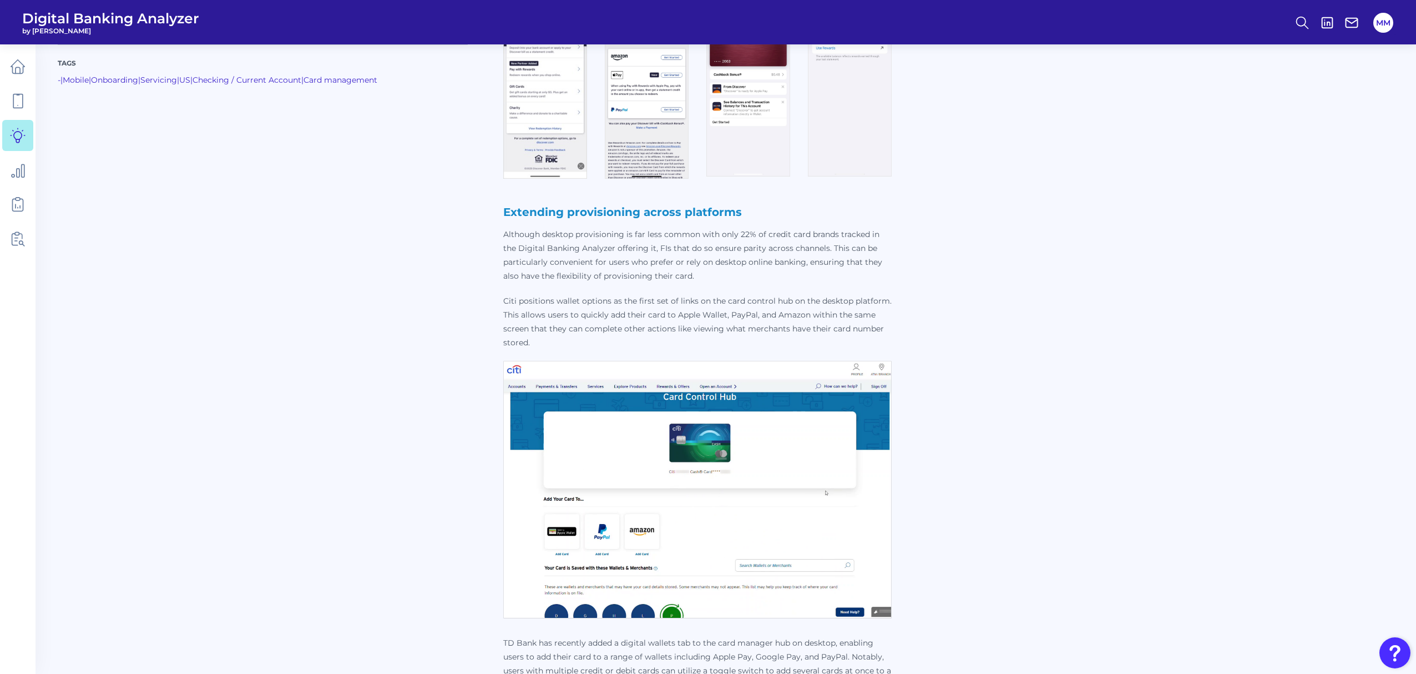
scroll to position [1534, 0]
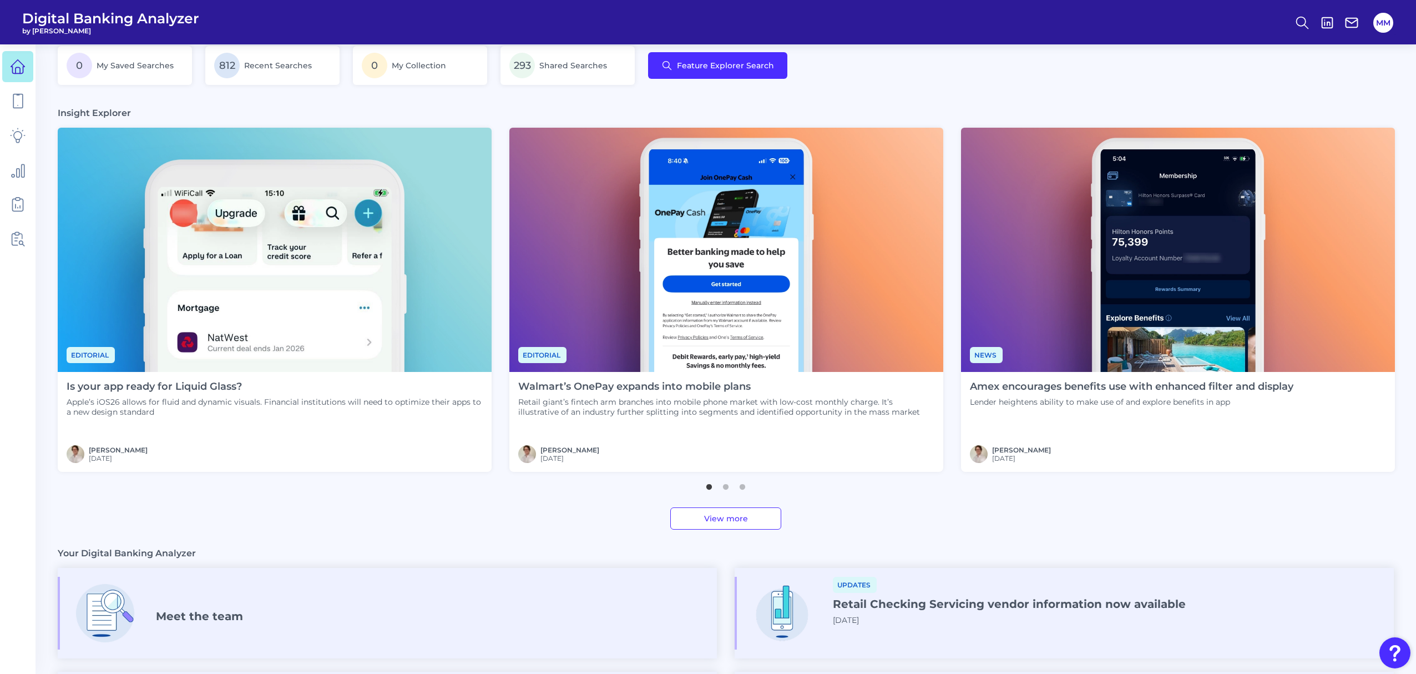
scroll to position [294, 0]
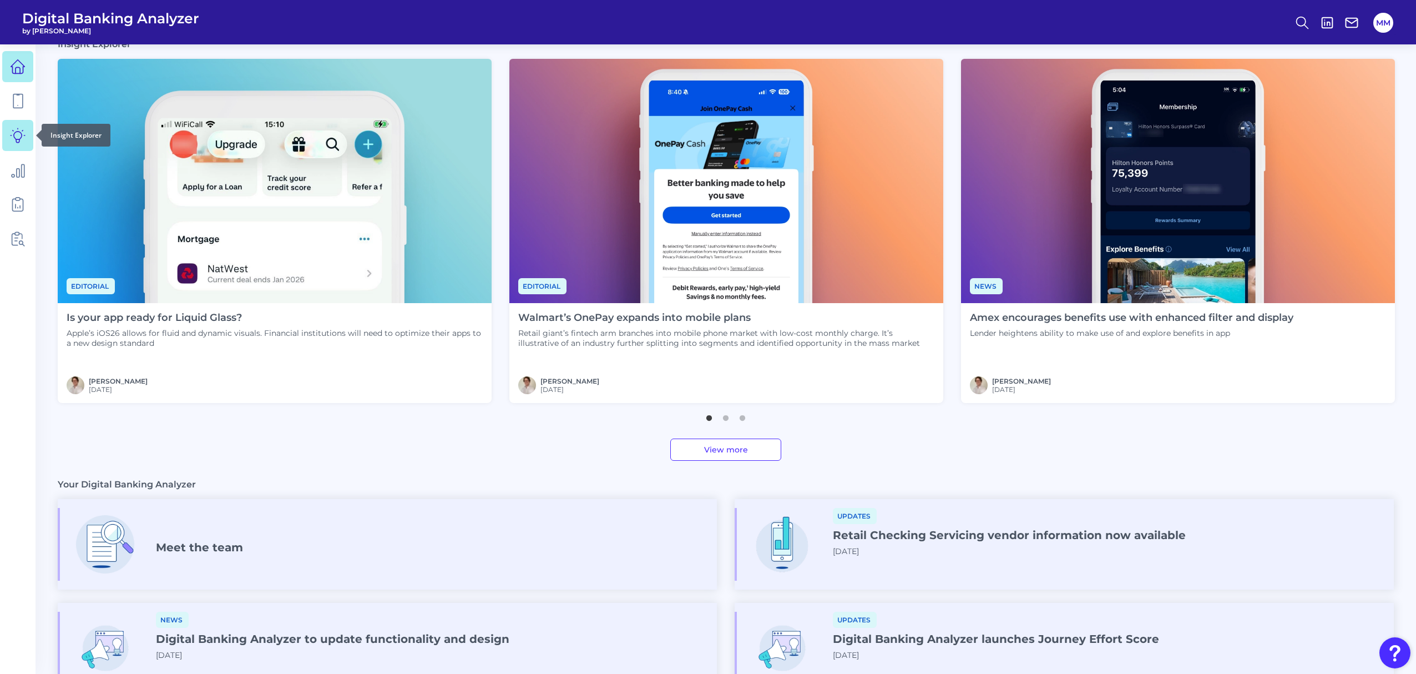
click at [19, 132] on icon at bounding box center [18, 136] width 16 height 16
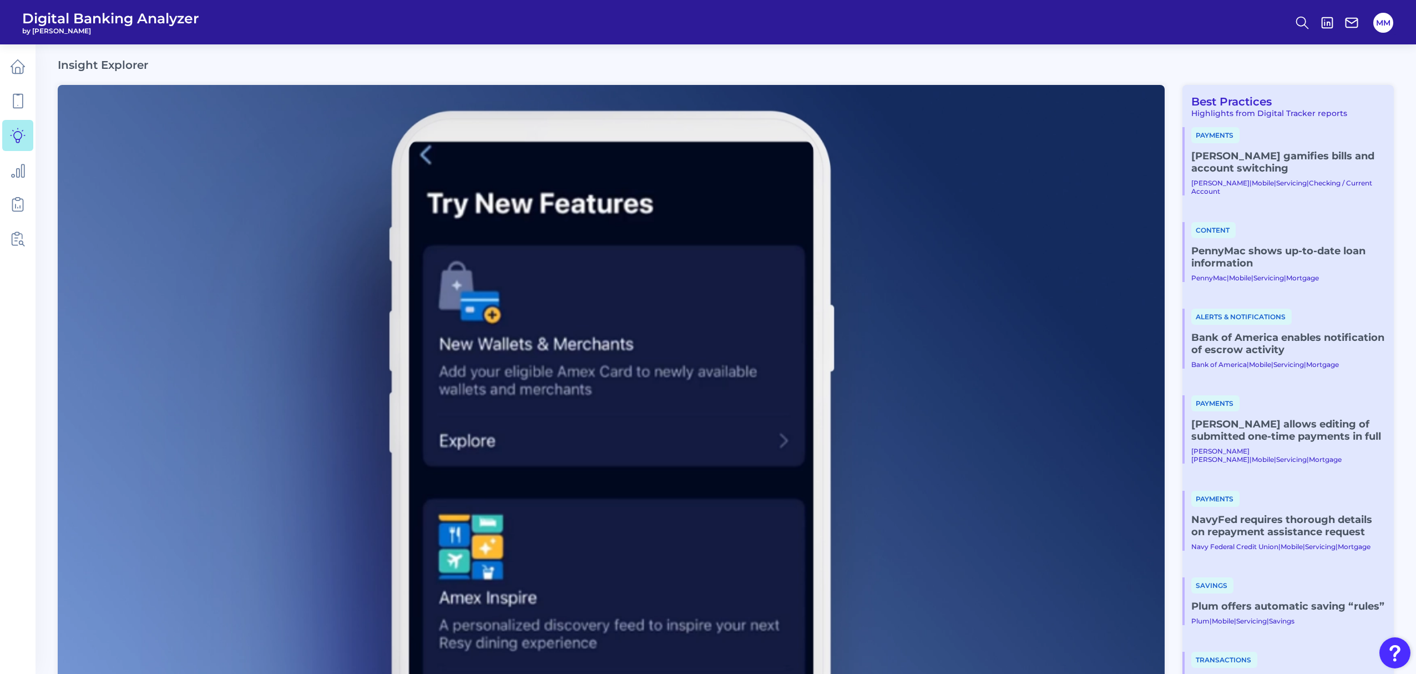
click at [1208, 247] on link "PennyMac shows up-to-date loan information" at bounding box center [1289, 257] width 194 height 24
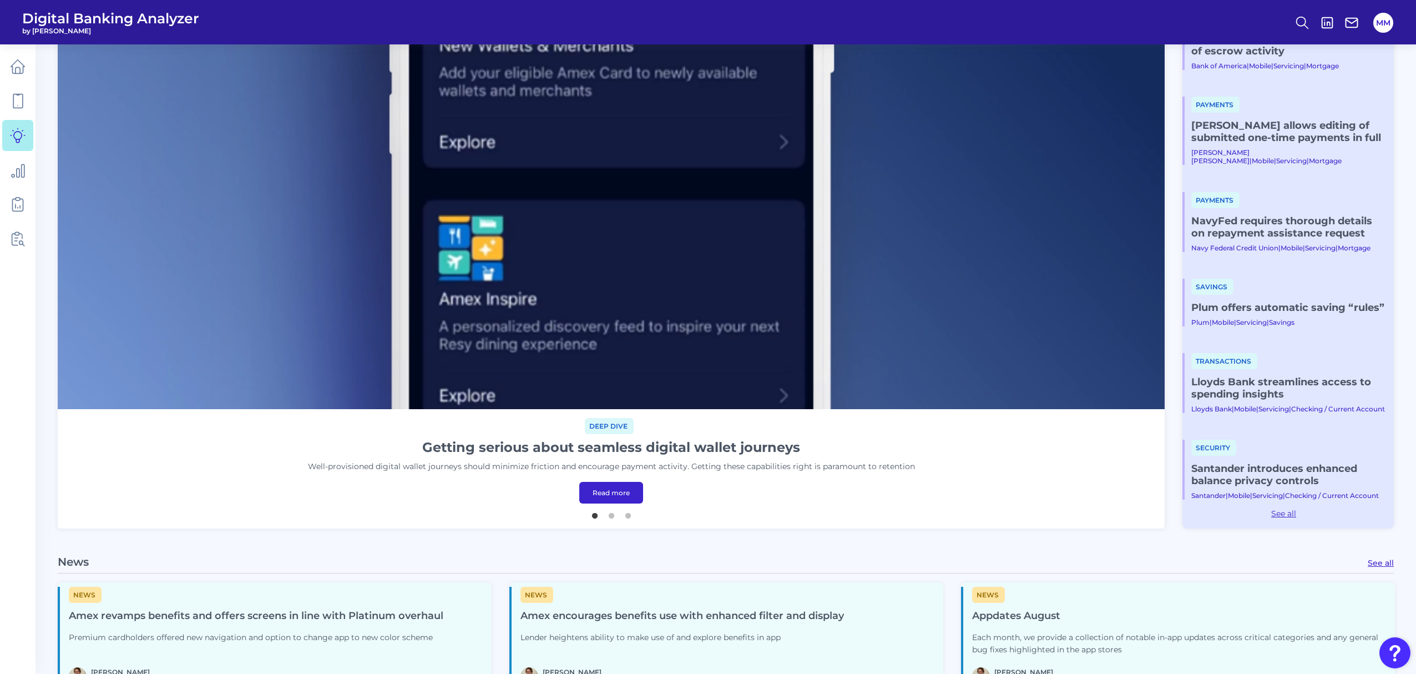
scroll to position [300, 0]
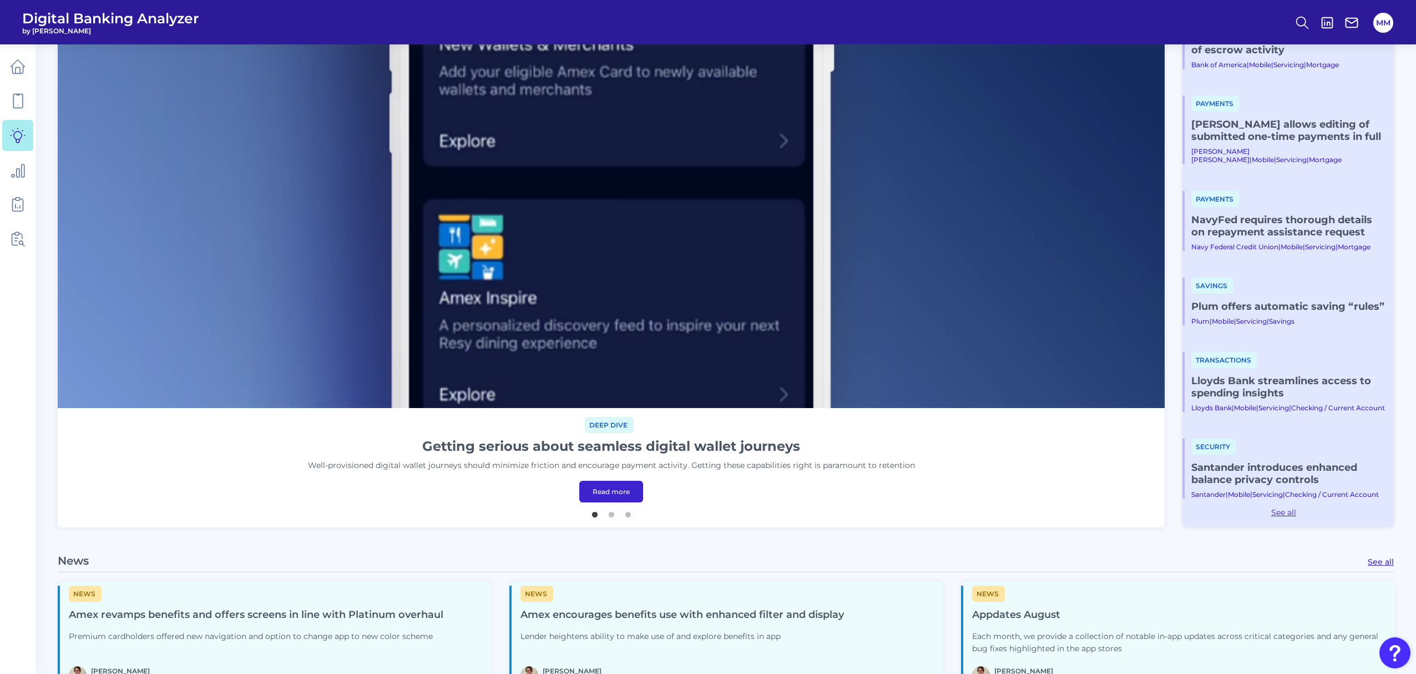
click at [1286, 300] on link "Plum offers automatic saving “rules”​" at bounding box center [1289, 306] width 194 height 12
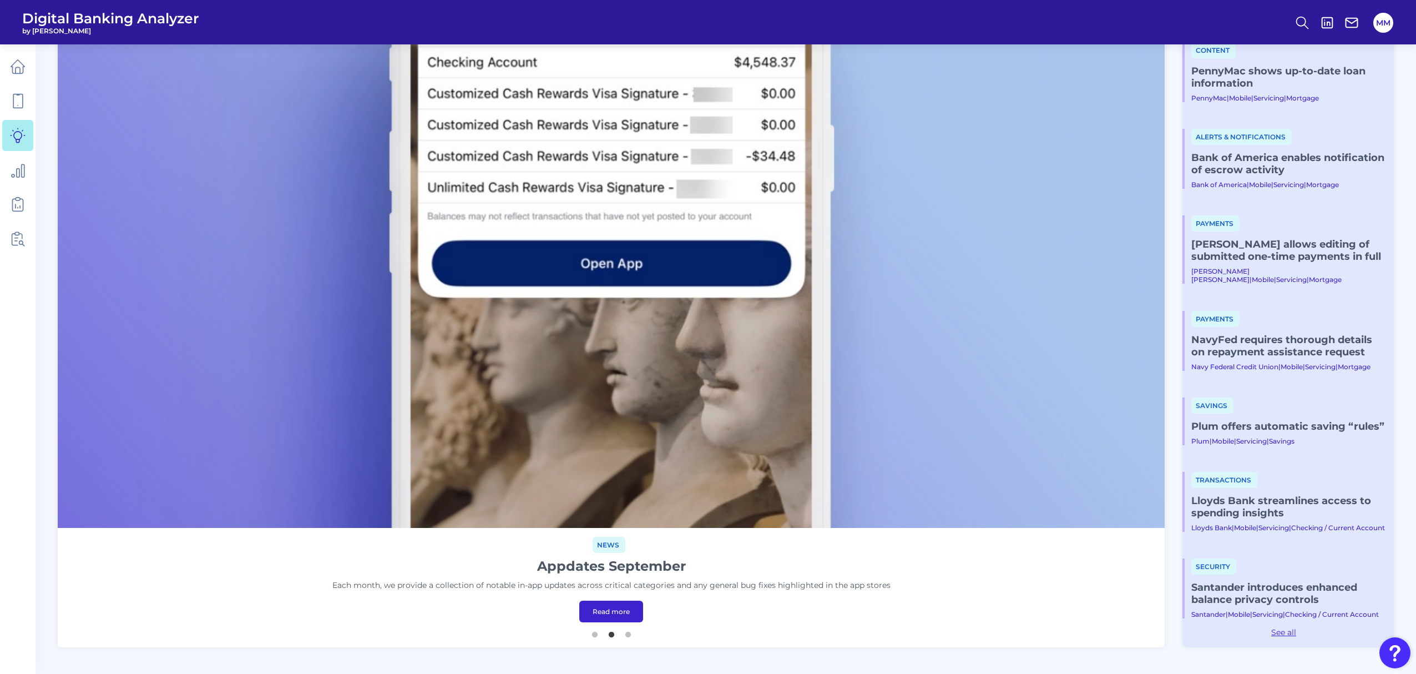
scroll to position [236, 0]
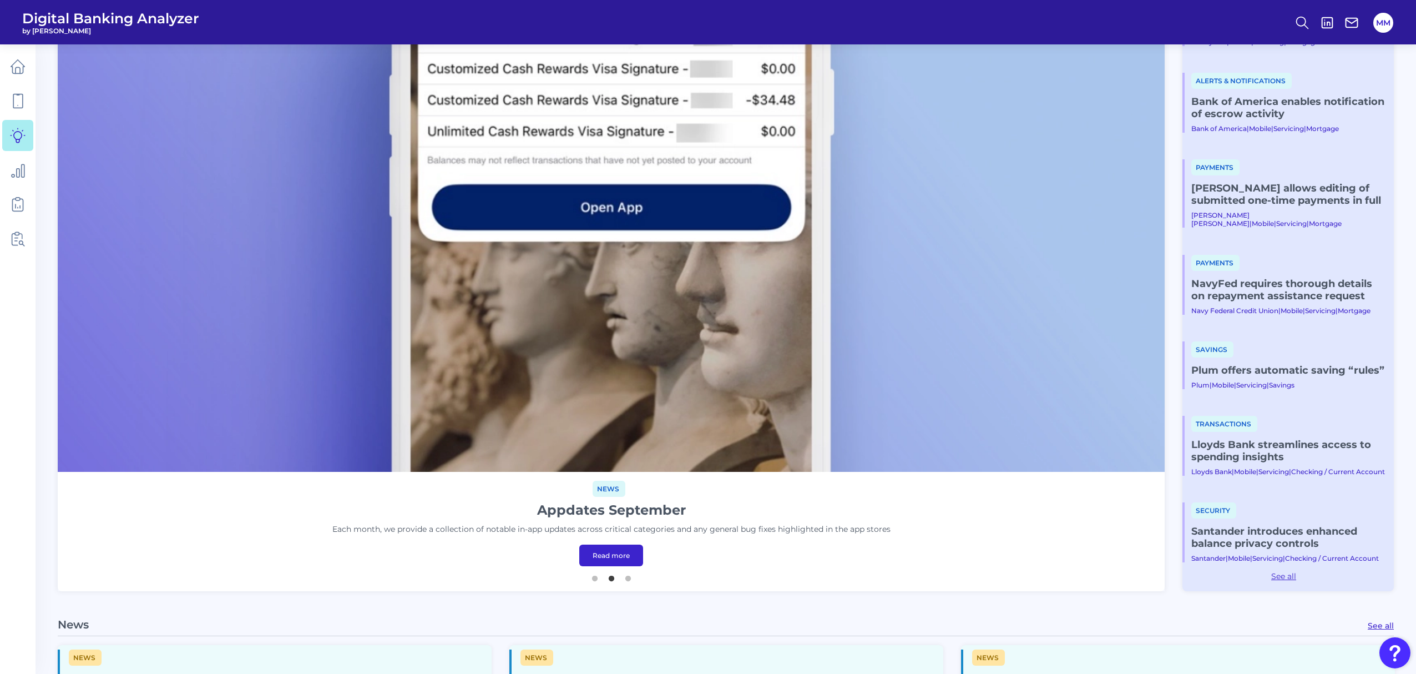
click at [604, 549] on link "Read more" at bounding box center [611, 555] width 64 height 22
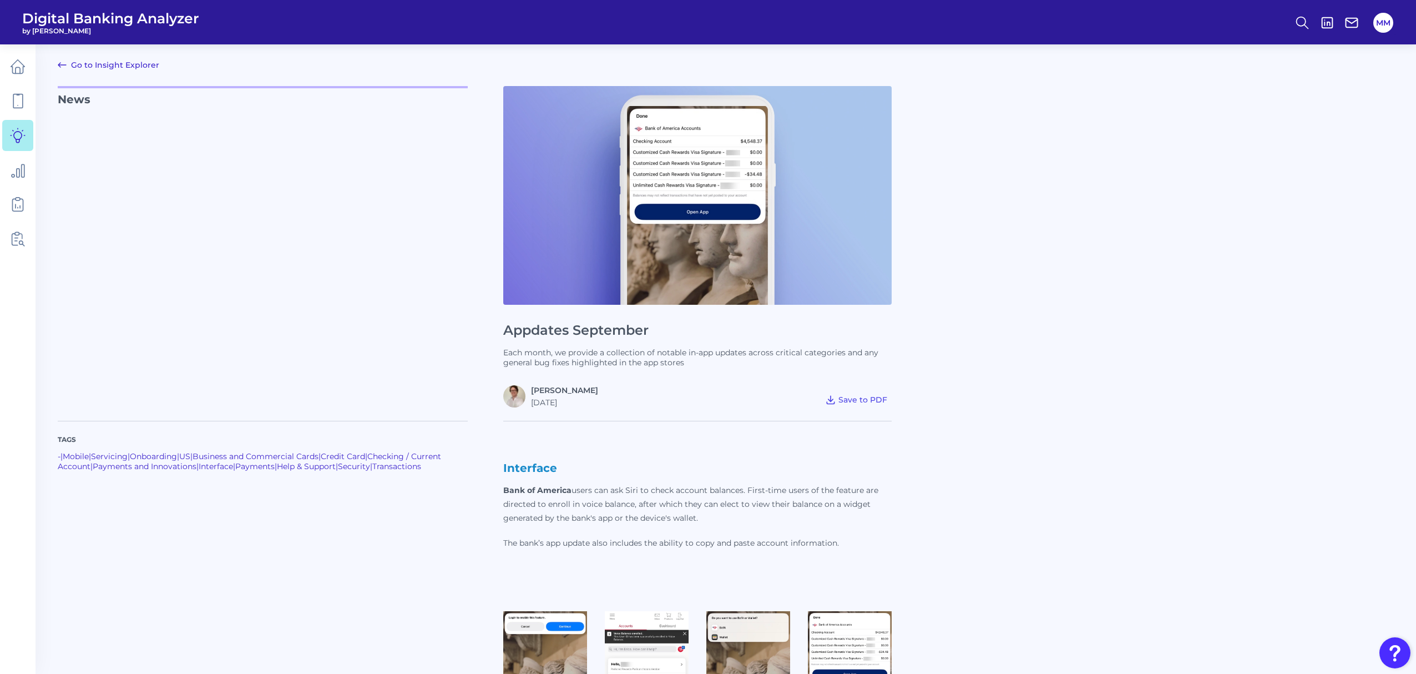
scroll to position [145, 0]
